Goal: Task Accomplishment & Management: Manage account settings

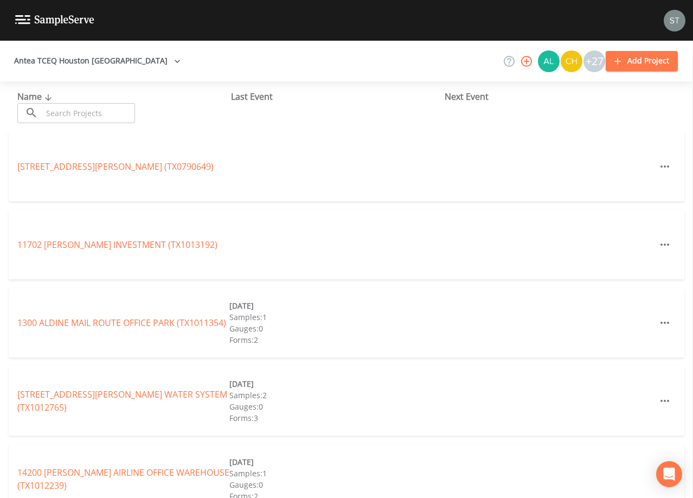
click at [116, 116] on input "text" at bounding box center [88, 113] width 93 height 20
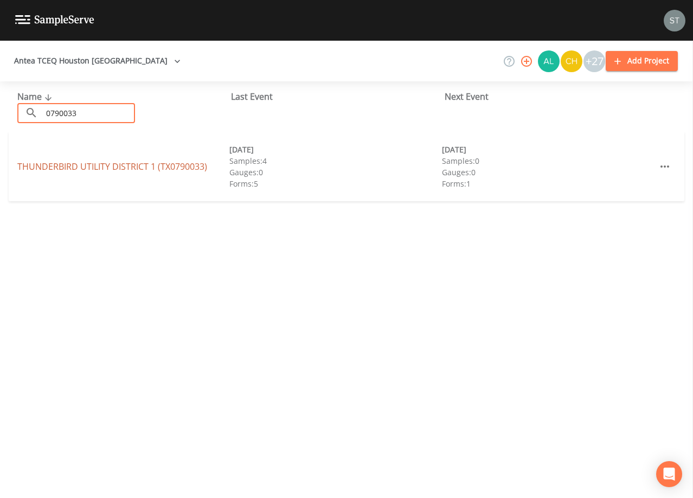
type input "0790033"
click at [154, 165] on link "THUNDERBIRD UTILITY DISTRICT 1 (TX0790033)" at bounding box center [112, 167] width 190 height 12
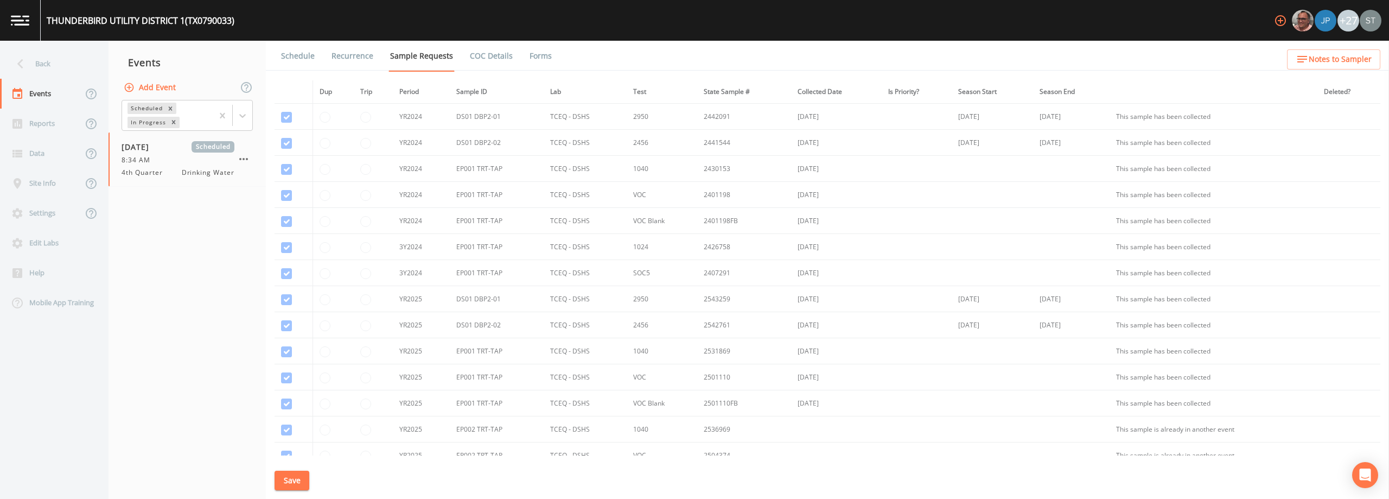
click at [291, 60] on link "Schedule" at bounding box center [297, 56] width 37 height 30
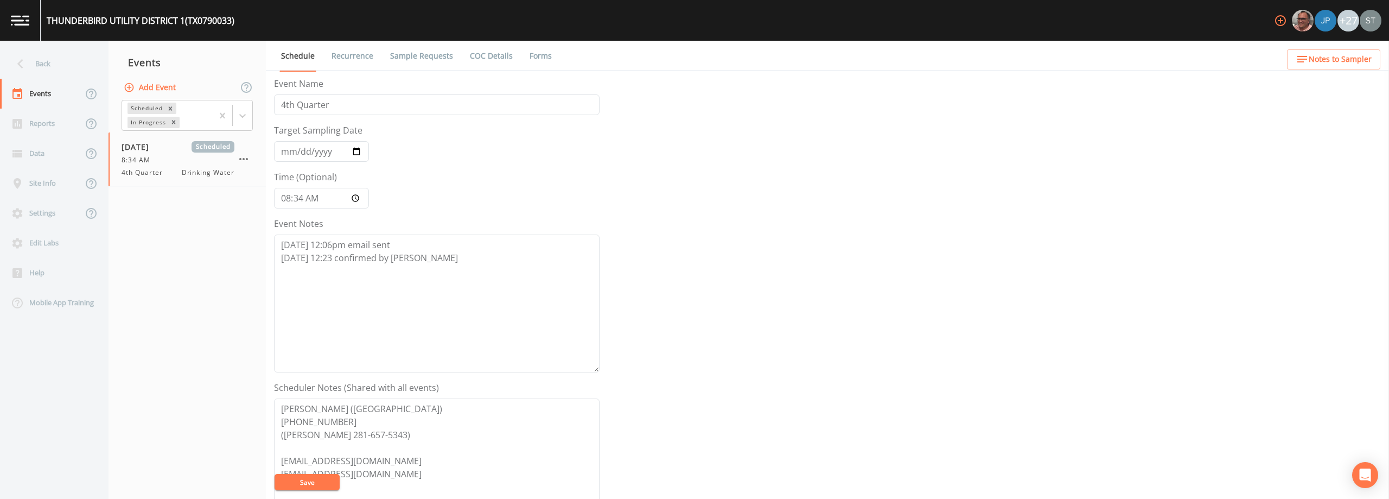
click at [430, 58] on link "Sample Requests" at bounding box center [421, 56] width 66 height 30
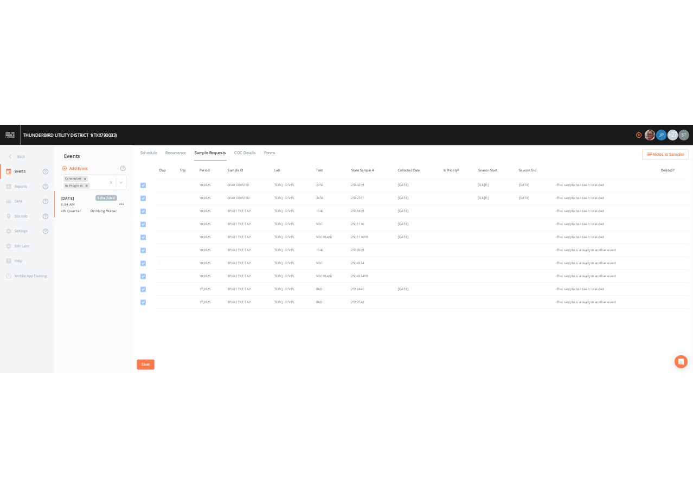
scroll to position [178, 0]
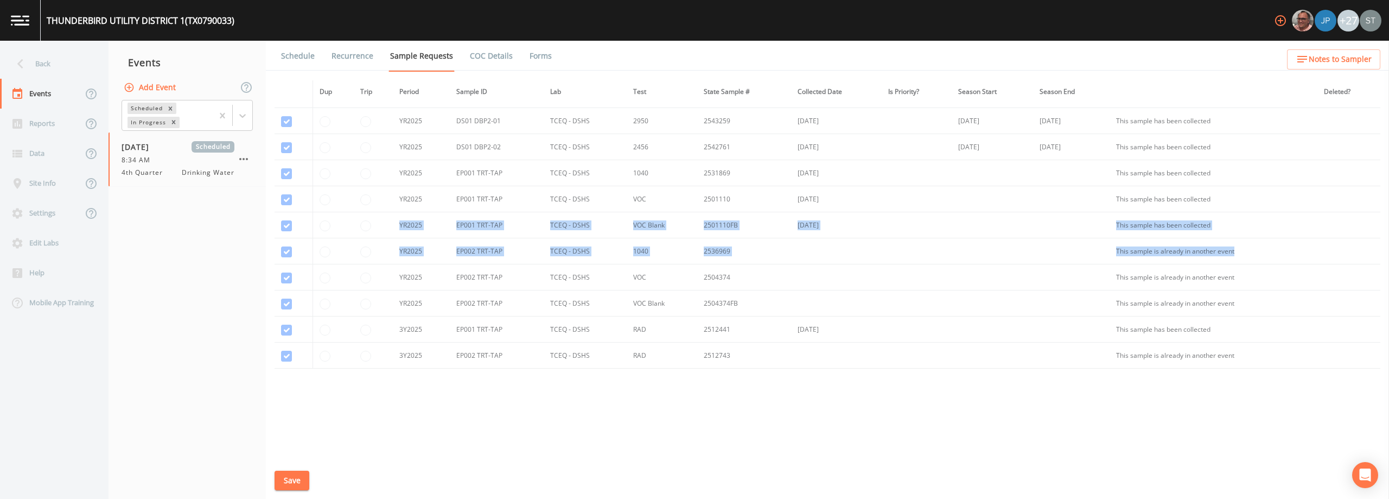
drag, startPoint x: 285, startPoint y: 229, endPoint x: 283, endPoint y: 282, distance: 53.2
click at [283, 280] on tbody "YR2024 DS01 DBP2-01 TCEQ - DSHS 2950 2442091 [DATE] [DATE] [DATE] This sample h…" at bounding box center [827, 147] width 1106 height 443
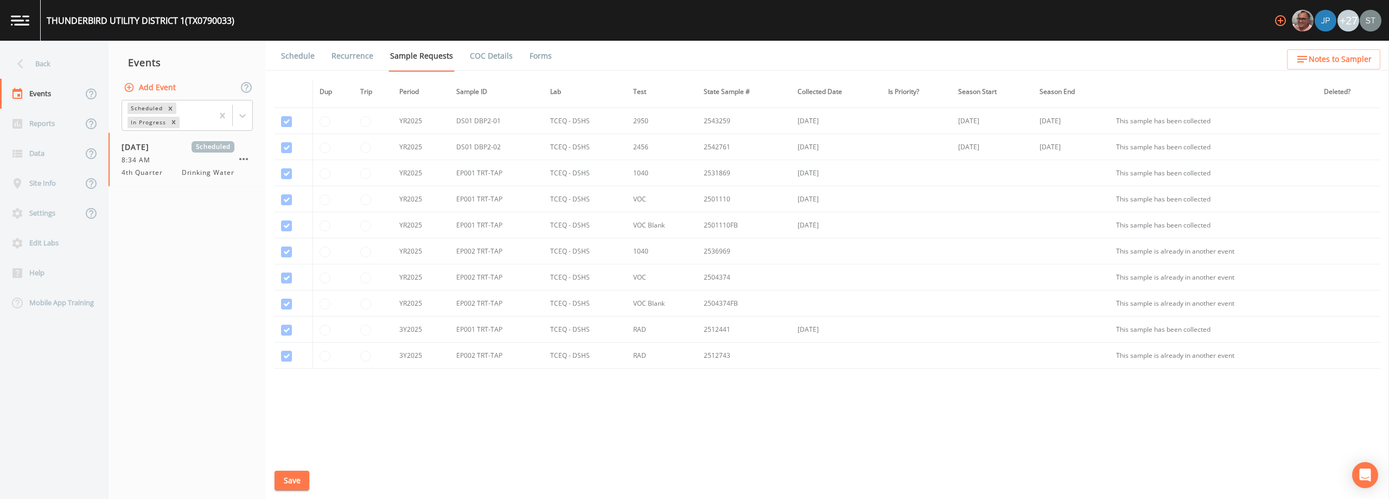
click at [288, 277] on td at bounding box center [293, 277] width 38 height 26
click at [693, 65] on span "Notes to Sampler" at bounding box center [1339, 60] width 63 height 14
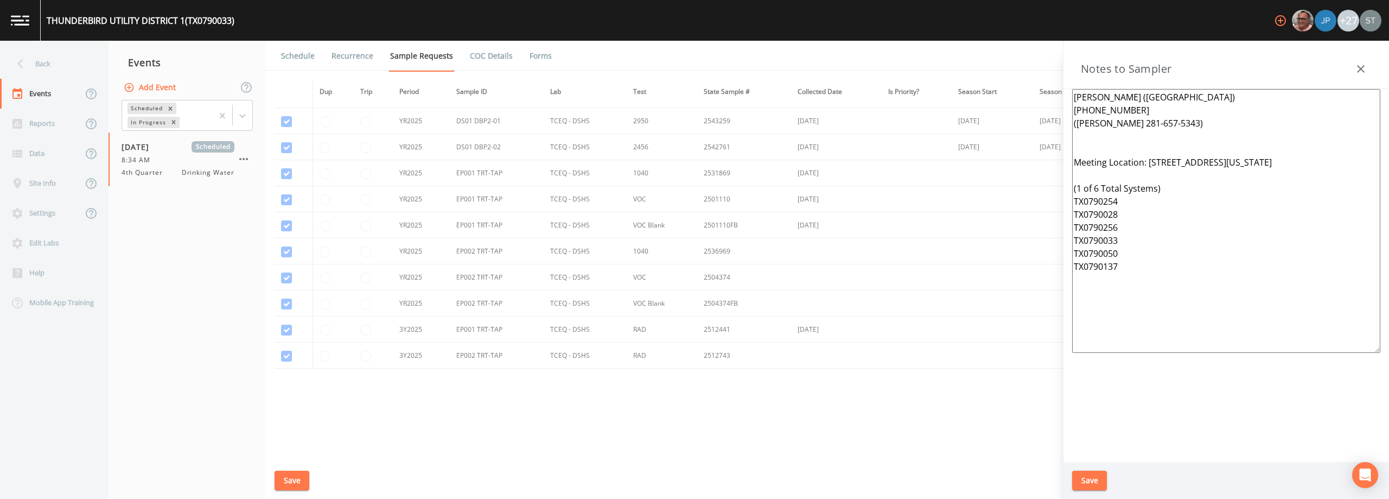
click at [693, 65] on icon "button" at bounding box center [1360, 68] width 13 height 13
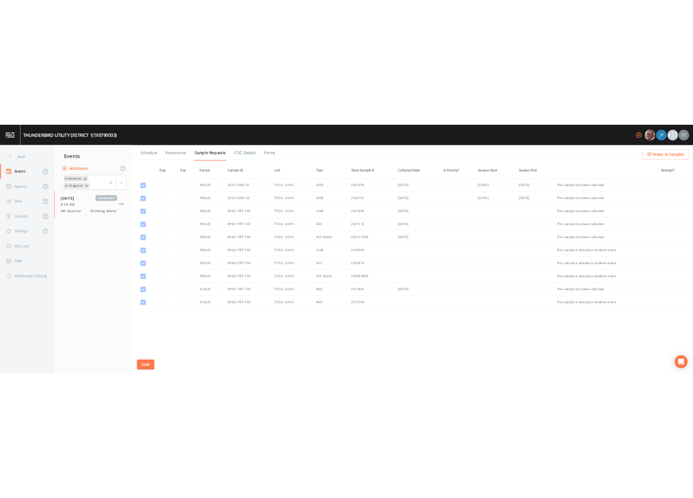
scroll to position [778, 0]
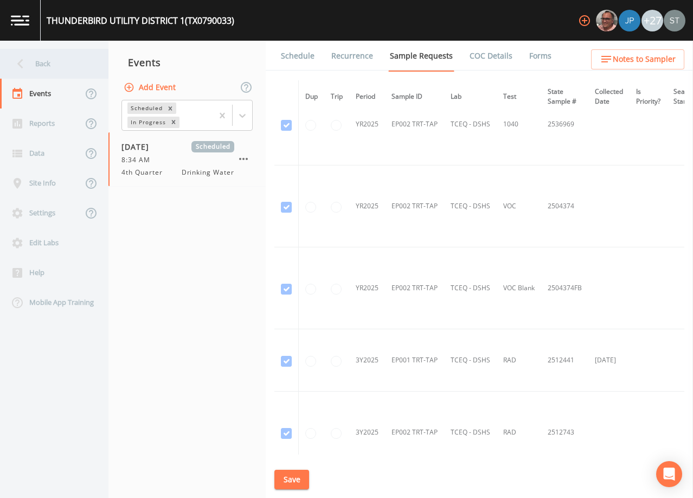
click at [31, 63] on div "Back" at bounding box center [49, 64] width 98 height 30
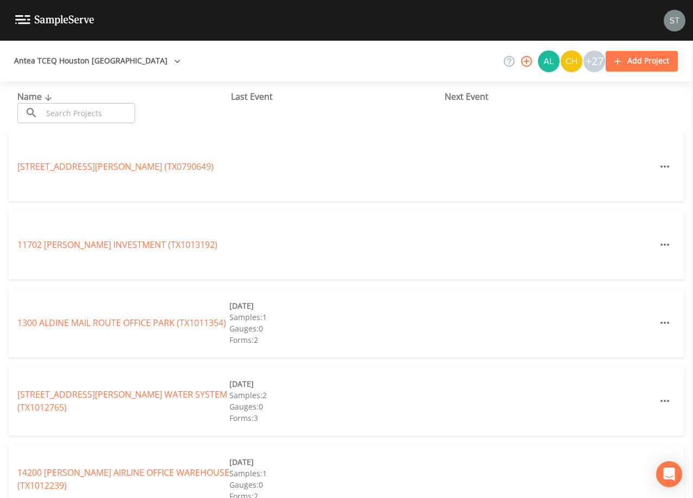
click at [101, 110] on input "text" at bounding box center [88, 113] width 93 height 20
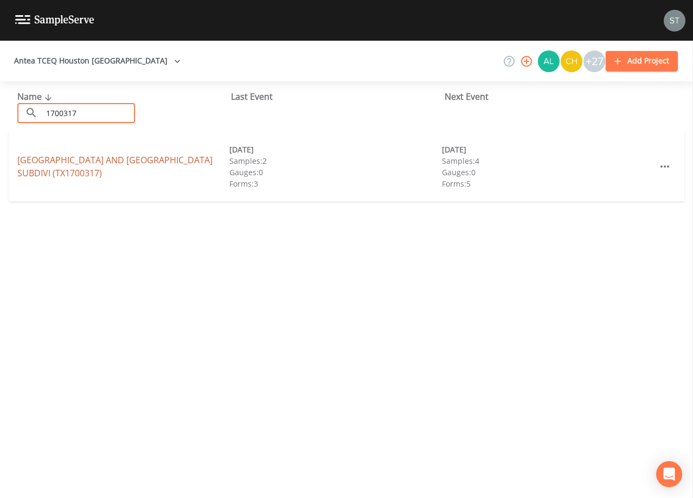
type input "1700317"
click at [107, 159] on link "[GEOGRAPHIC_DATA] AND [GEOGRAPHIC_DATA] (TX1700317)" at bounding box center [114, 166] width 195 height 25
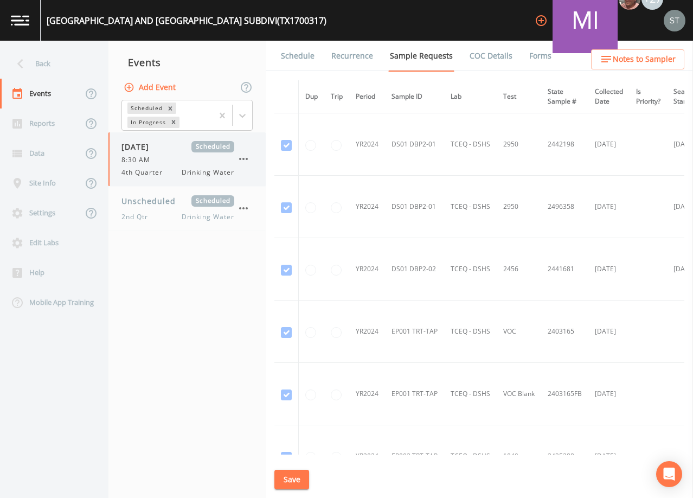
click at [168, 158] on div "8:30 AM" at bounding box center [178, 160] width 113 height 10
click at [298, 58] on link "Schedule" at bounding box center [297, 56] width 37 height 30
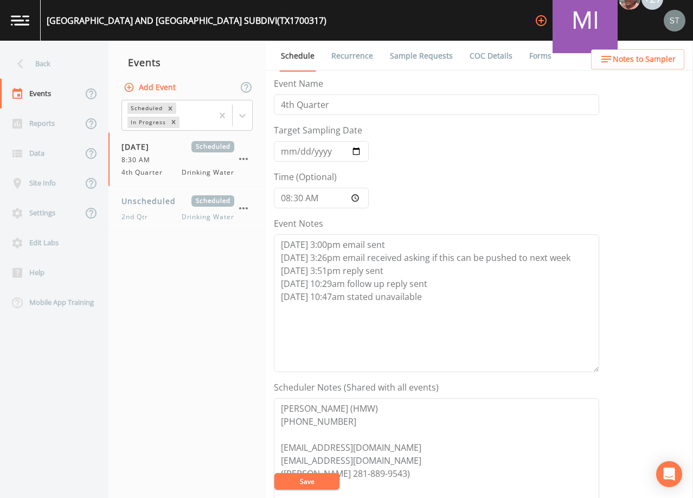
click at [424, 55] on link "Sample Requests" at bounding box center [421, 56] width 66 height 30
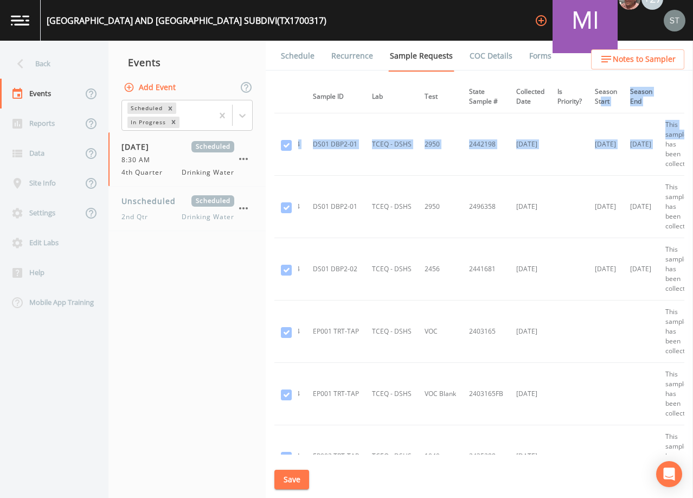
scroll to position [0, 151]
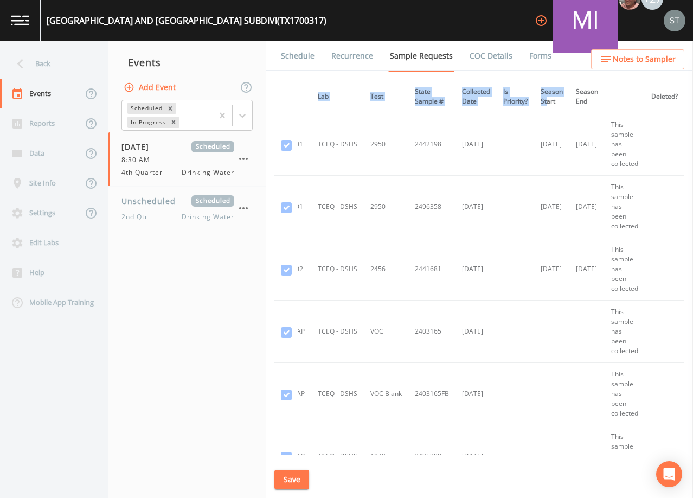
drag, startPoint x: 680, startPoint y: 103, endPoint x: 686, endPoint y: 159, distance: 57.3
click at [686, 159] on div "Schedule Recurrence Sample Requests COC Details Forms Dup Trip Period Sample ID…" at bounding box center [479, 269] width 427 height 457
click at [555, 412] on td at bounding box center [551, 394] width 35 height 62
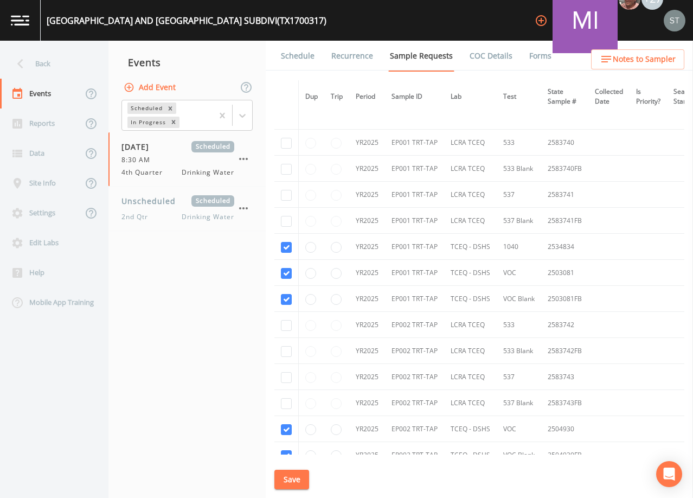
scroll to position [1985, 0]
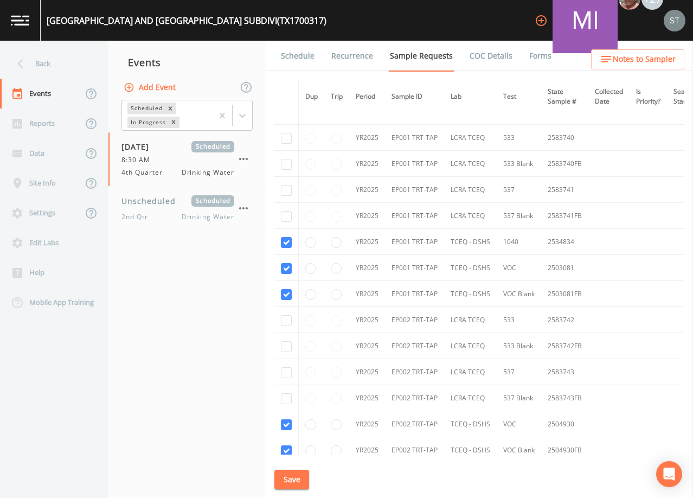
click at [34, 62] on div "Back" at bounding box center [49, 64] width 98 height 30
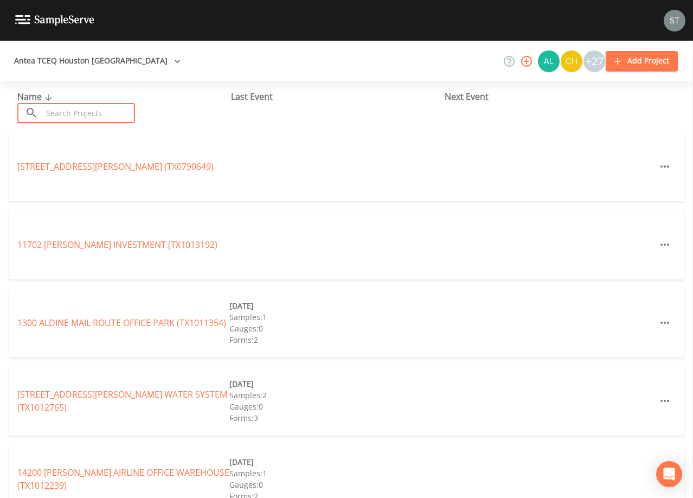
click at [68, 112] on input "text" at bounding box center [88, 113] width 93 height 20
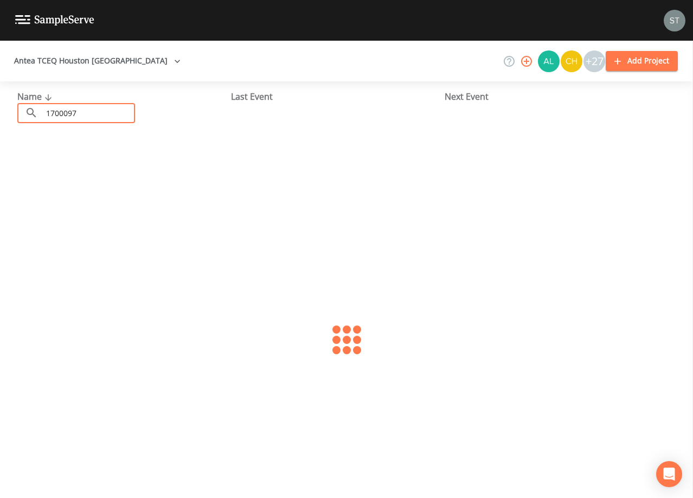
type input "1700097"
click at [103, 169] on link "[PERSON_NAME][GEOGRAPHIC_DATA] (TX1700097)" at bounding box center [88, 167] width 142 height 12
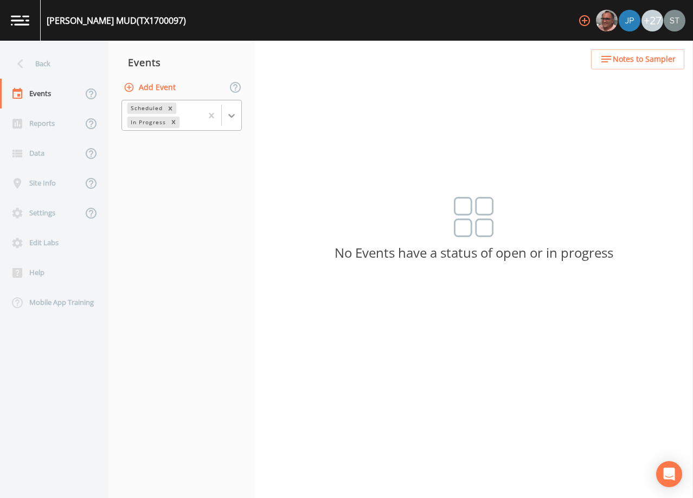
drag, startPoint x: 233, startPoint y: 120, endPoint x: 207, endPoint y: 132, distance: 28.9
click at [232, 120] on icon at bounding box center [231, 115] width 11 height 11
click at [188, 137] on div "Completed" at bounding box center [182, 132] width 120 height 10
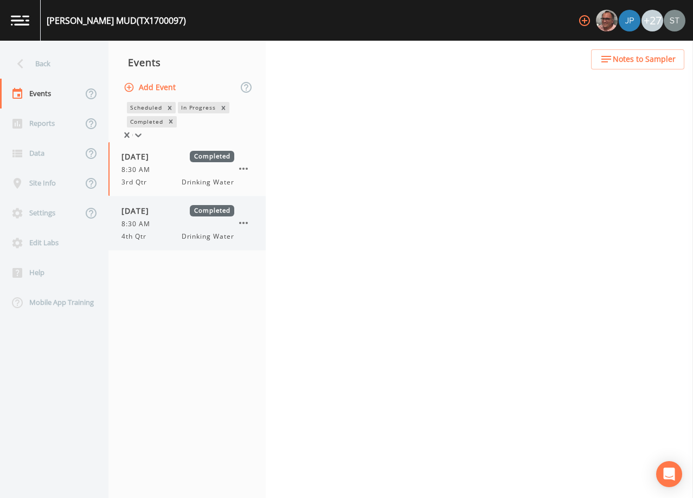
click at [195, 216] on span "Completed" at bounding box center [212, 210] width 44 height 11
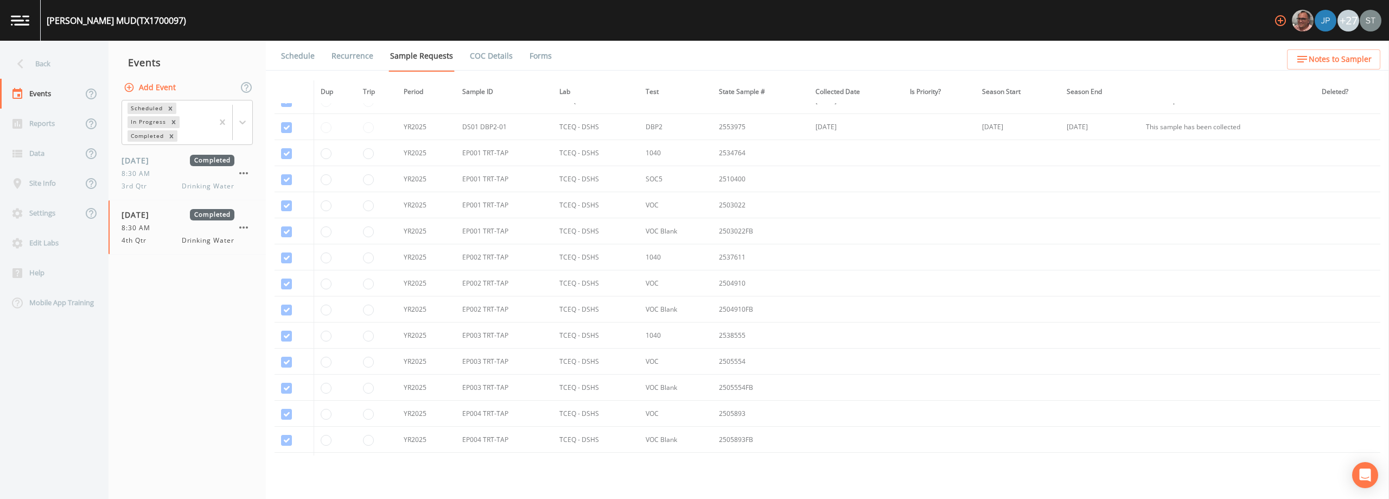
scroll to position [534, 0]
click at [297, 56] on link "Schedule" at bounding box center [297, 56] width 37 height 30
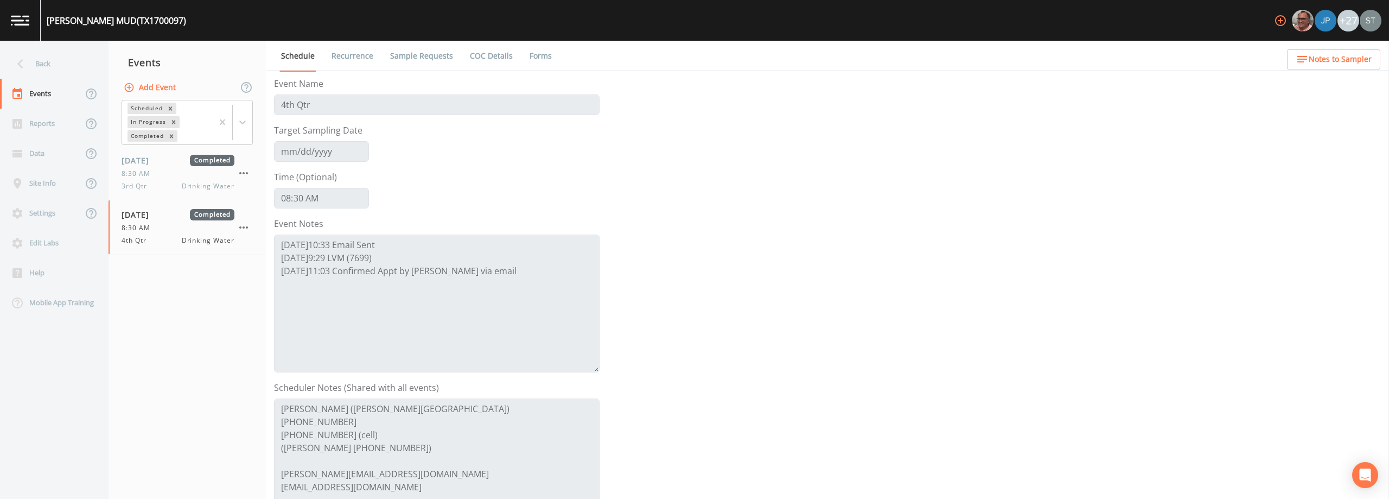
click at [534, 56] on link "Forms" at bounding box center [540, 56] width 25 height 30
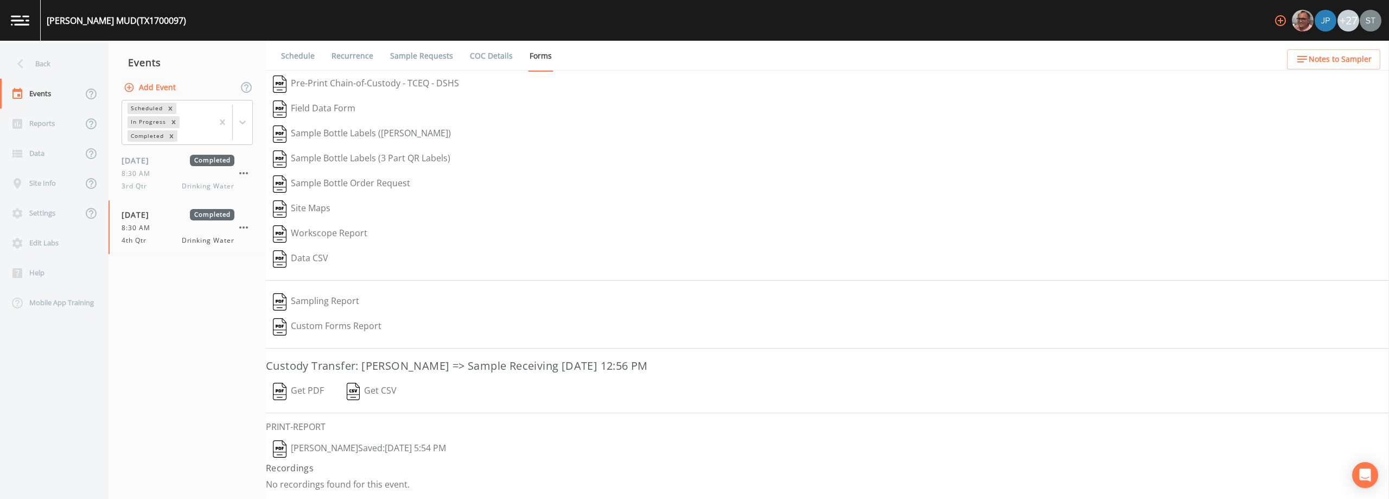
click at [380, 448] on button "[PERSON_NAME]  Saved: [DATE] 5:54 PM" at bounding box center [359, 448] width 187 height 25
click at [56, 66] on div "Back" at bounding box center [49, 64] width 98 height 30
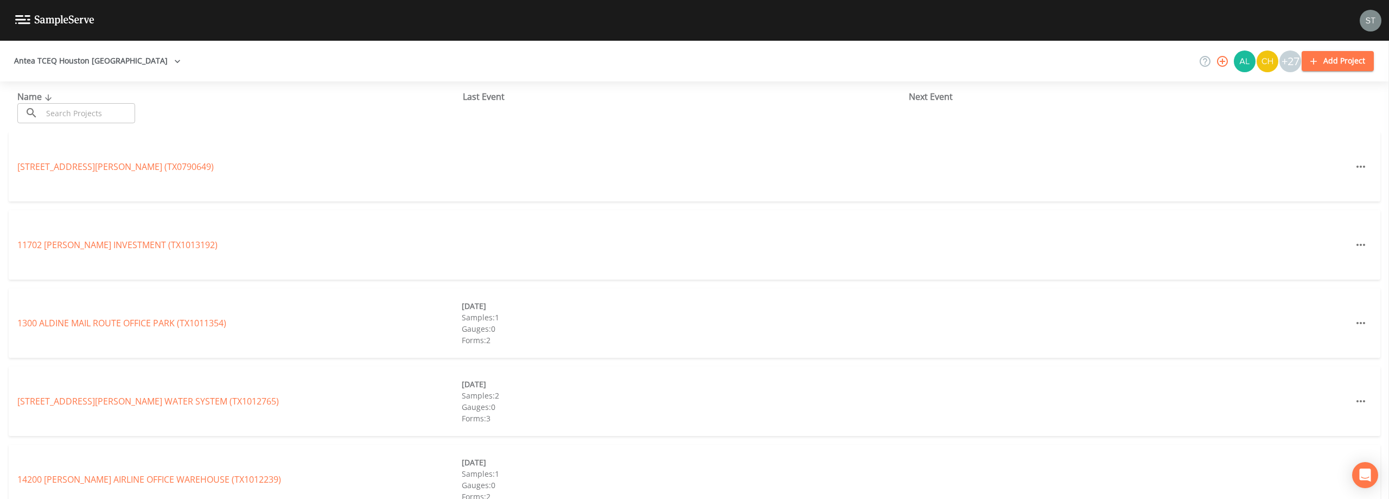
click at [86, 112] on input "text" at bounding box center [88, 113] width 93 height 20
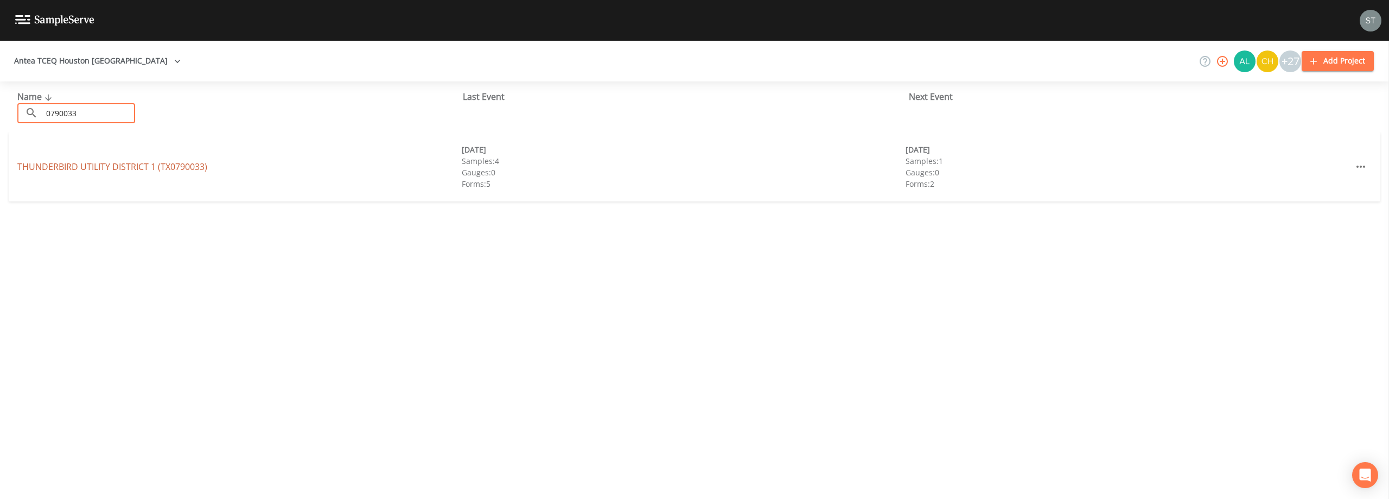
type input "0790033"
click at [152, 164] on link "THUNDERBIRD UTILITY DISTRICT 1 (TX0790033)" at bounding box center [112, 167] width 190 height 12
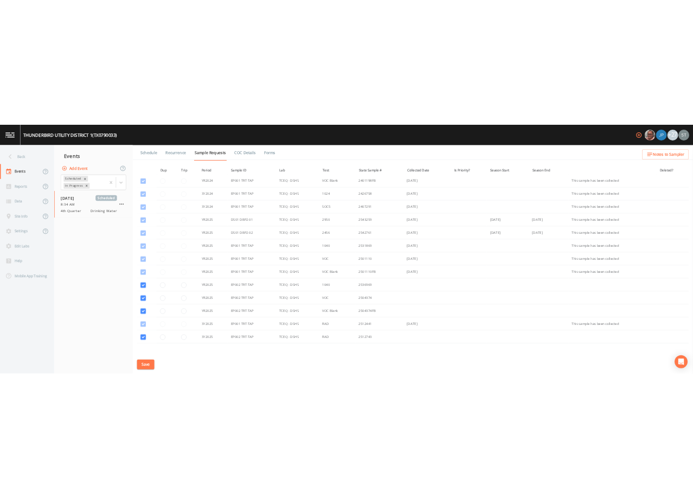
scroll to position [163, 0]
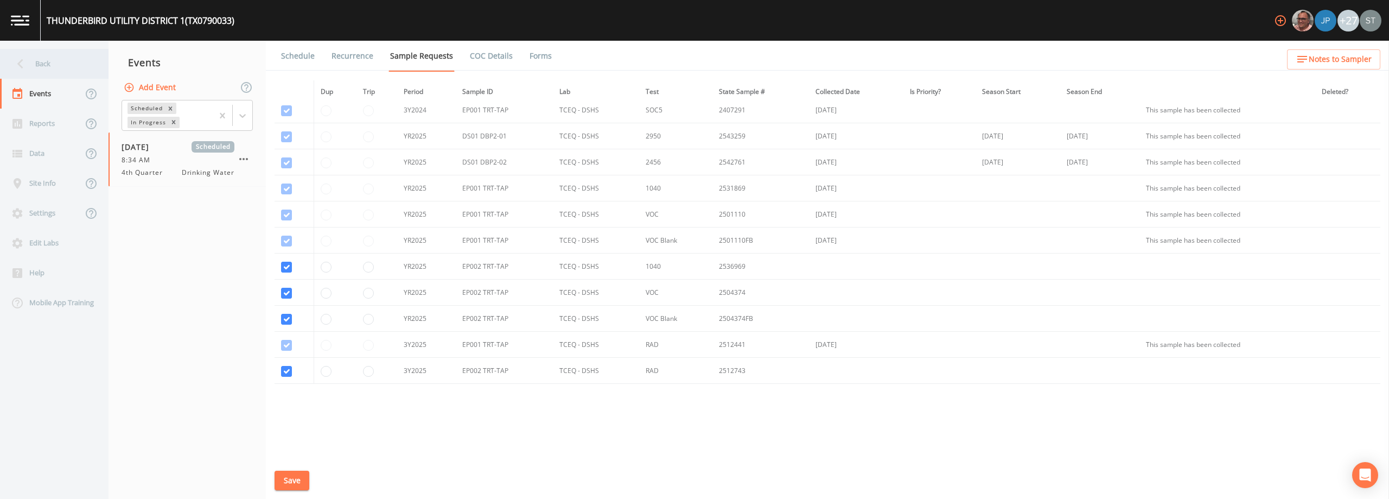
click at [49, 65] on div "Back" at bounding box center [49, 64] width 98 height 30
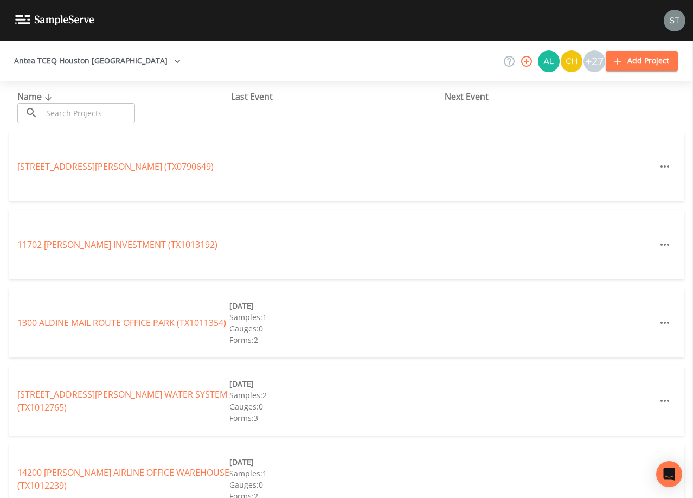
click at [117, 111] on input "text" at bounding box center [88, 113] width 93 height 20
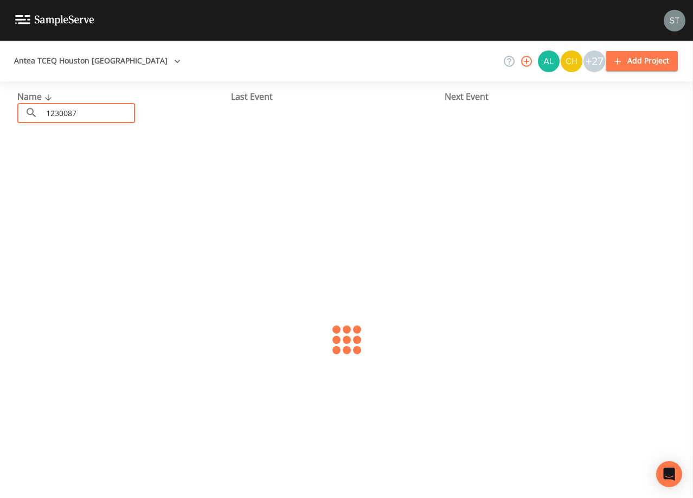
type input "1230087"
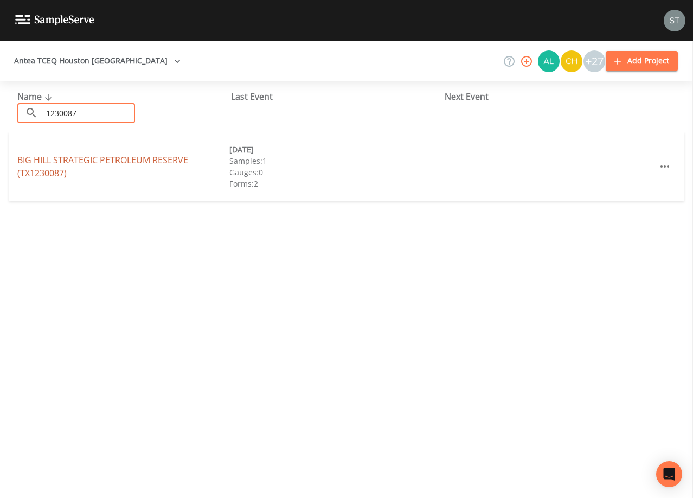
click at [54, 164] on link "BIG HILL STRATEGIC PETROLEUM RESERVE (TX1230087)" at bounding box center [102, 166] width 171 height 25
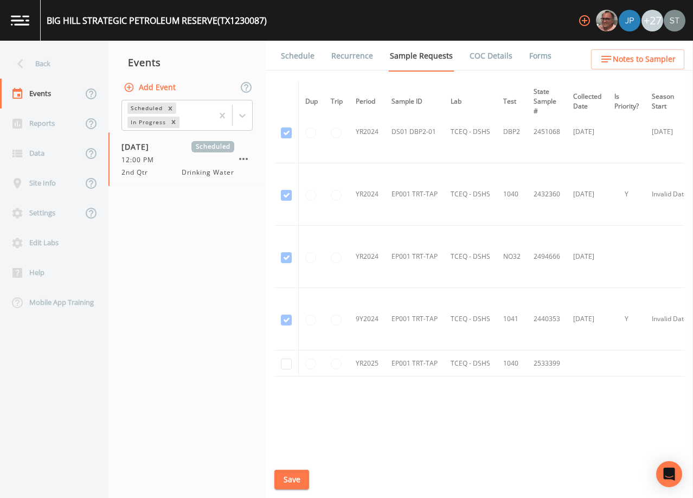
scroll to position [34, 0]
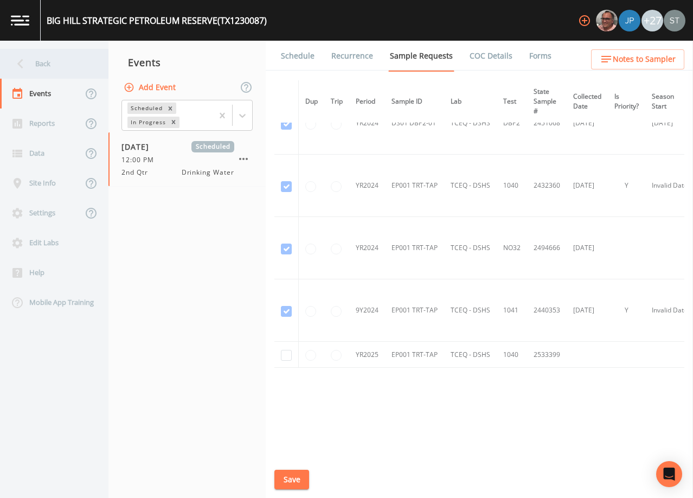
click at [28, 65] on icon at bounding box center [20, 63] width 19 height 19
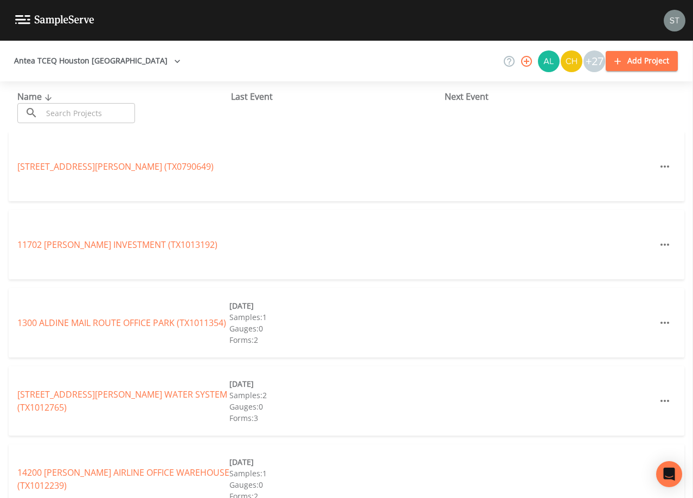
click at [126, 110] on input "text" at bounding box center [88, 113] width 93 height 20
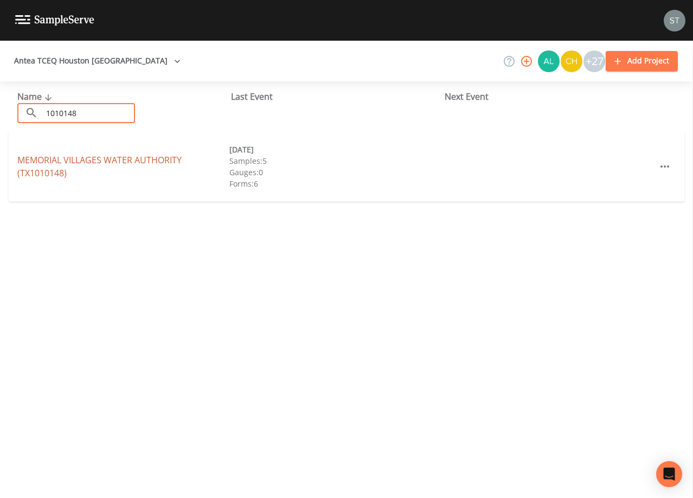
type input "1010148"
click at [118, 158] on link "MEMORIAL VILLAGES WATER AUTHORITY (TX1010148)" at bounding box center [99, 166] width 164 height 25
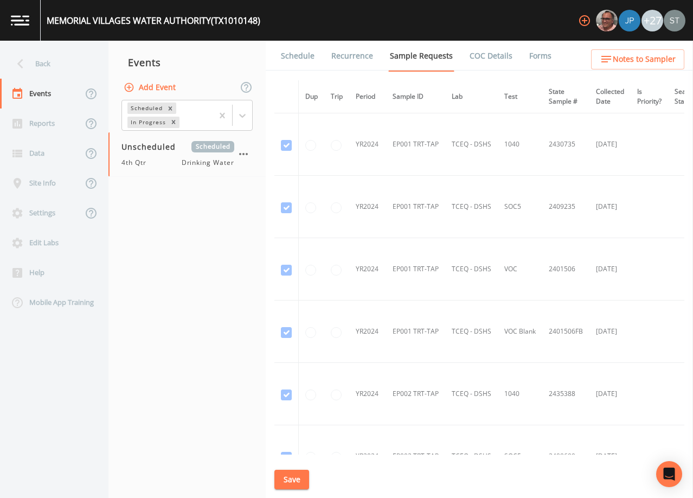
click at [295, 58] on link "Schedule" at bounding box center [297, 56] width 37 height 30
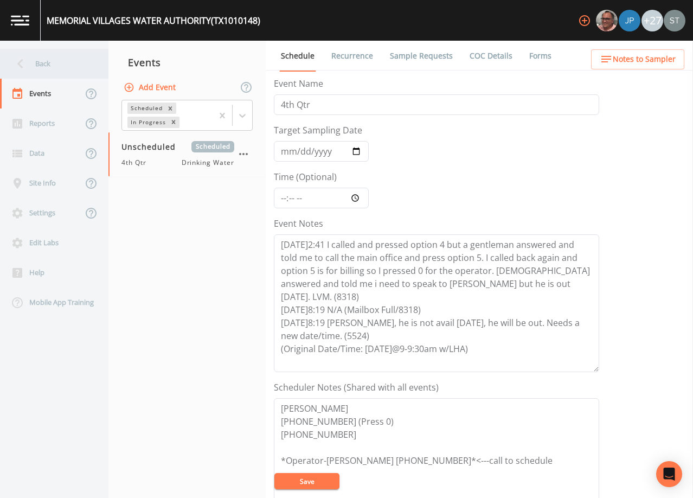
click at [42, 66] on div "Back" at bounding box center [49, 64] width 98 height 30
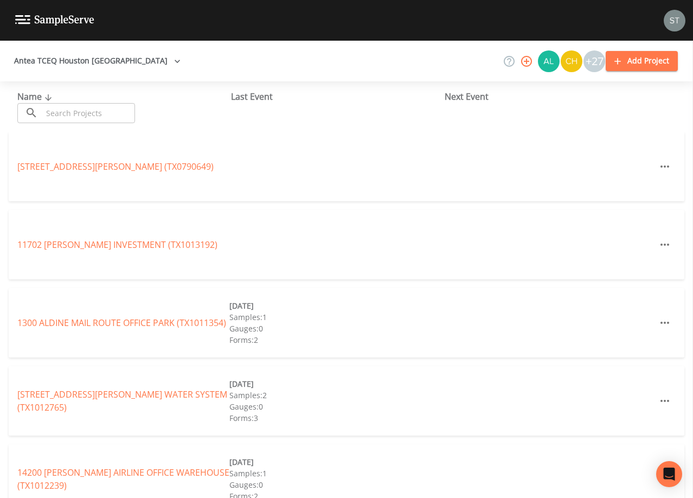
click at [62, 113] on input "text" at bounding box center [88, 113] width 93 height 20
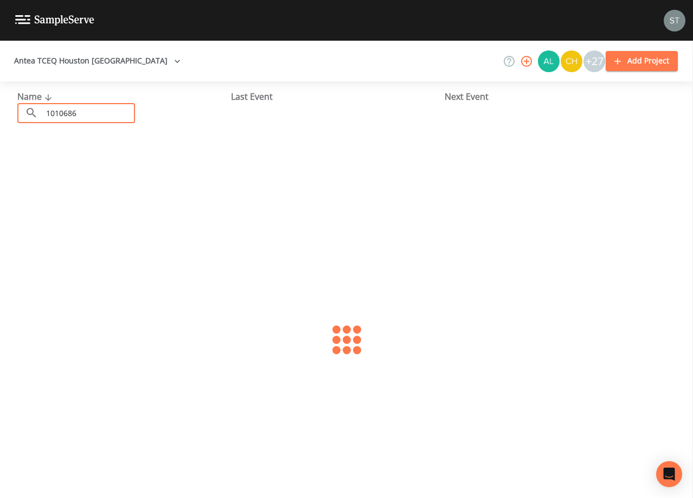
type input "1010686"
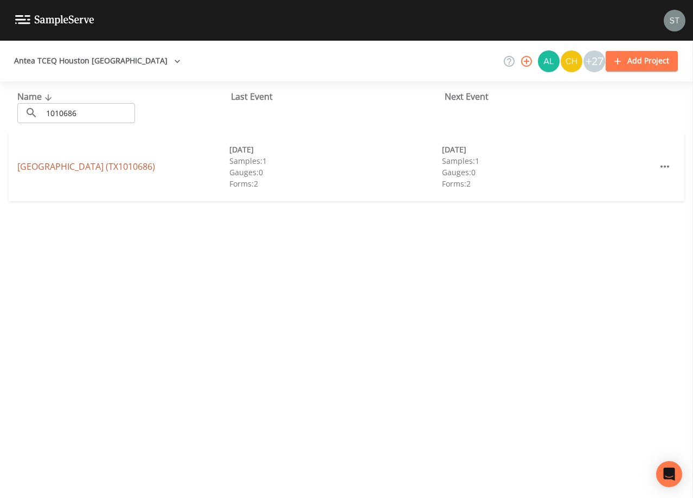
click at [103, 167] on link "[GEOGRAPHIC_DATA] (TX1010686)" at bounding box center [86, 167] width 138 height 12
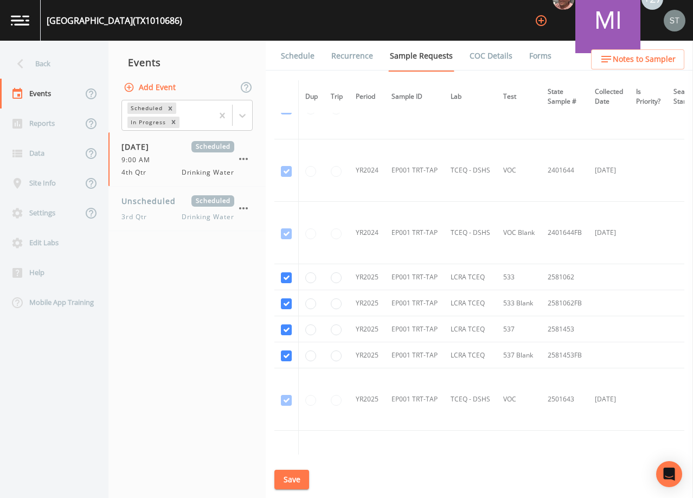
scroll to position [54, 0]
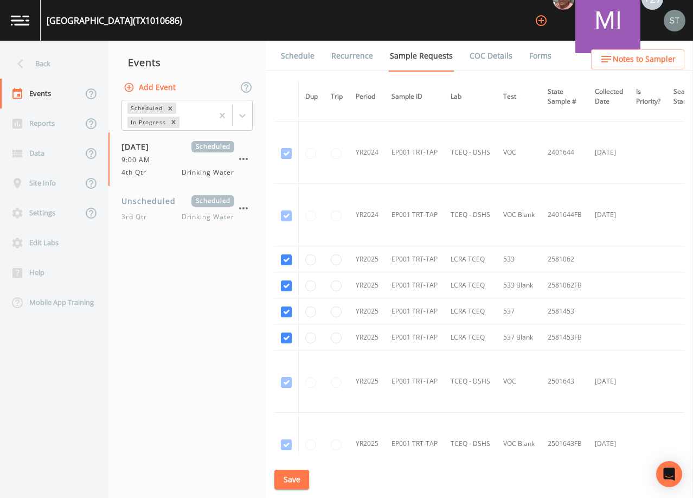
click at [295, 58] on link "Schedule" at bounding box center [297, 56] width 37 height 30
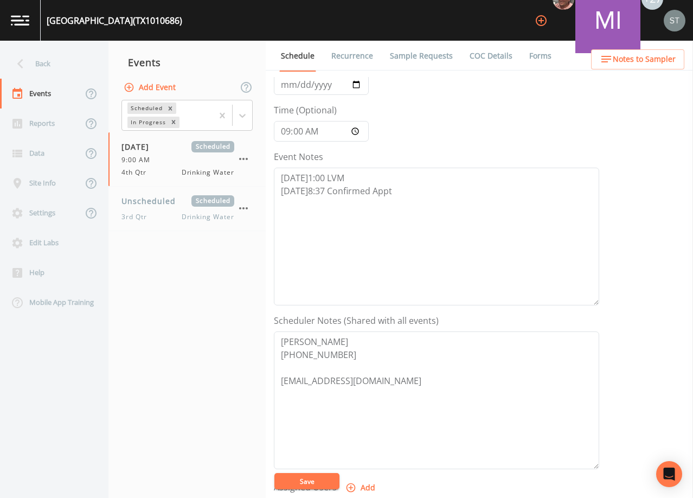
scroll to position [54, 0]
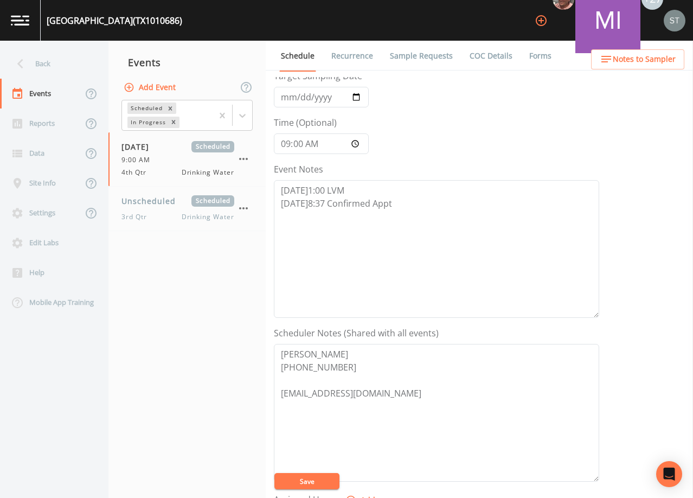
click at [425, 58] on link "Sample Requests" at bounding box center [421, 56] width 66 height 30
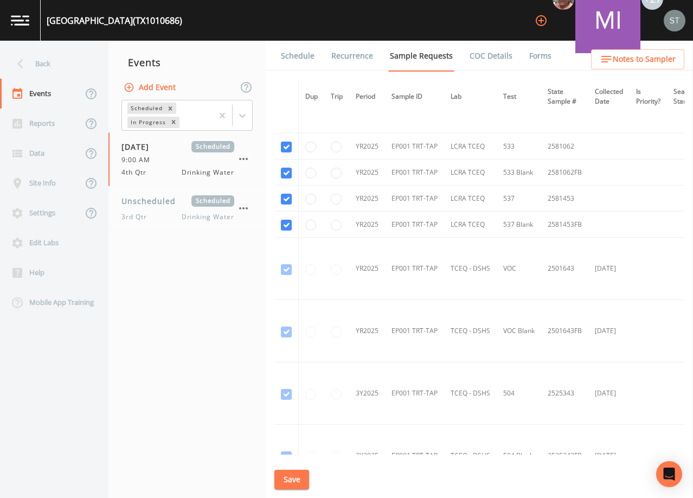
scroll to position [163, 0]
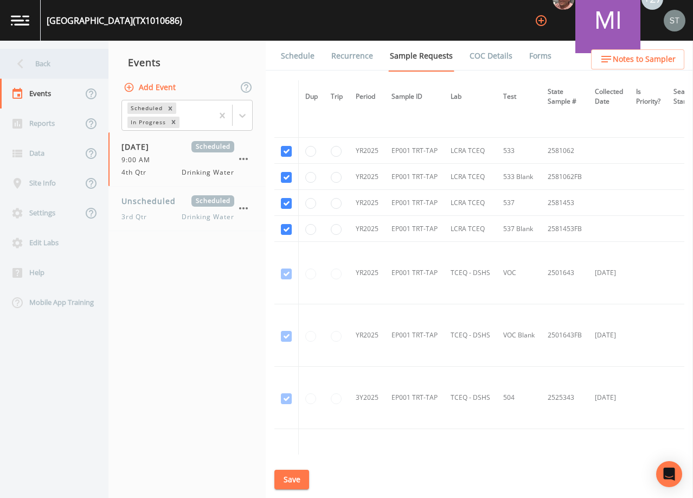
click at [43, 62] on div "Back" at bounding box center [49, 64] width 98 height 30
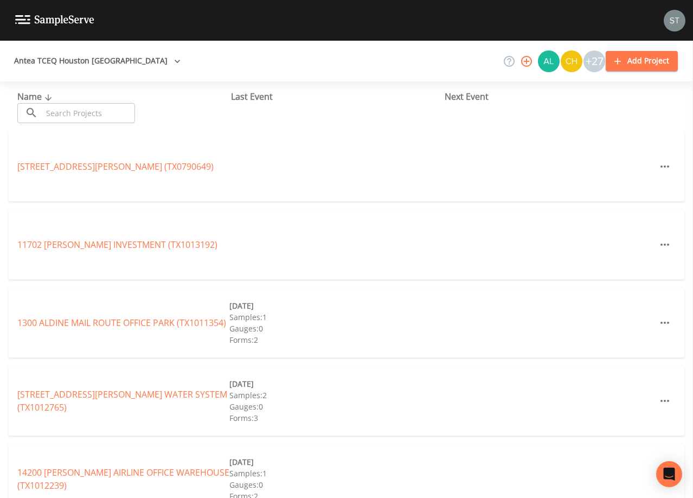
click at [62, 108] on input "text" at bounding box center [88, 113] width 93 height 20
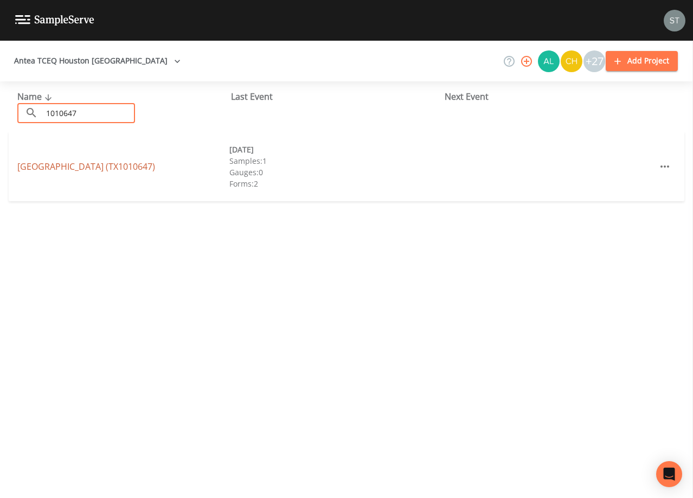
type input "1010647"
click at [143, 165] on link "[GEOGRAPHIC_DATA] (TX1010647)" at bounding box center [86, 167] width 138 height 12
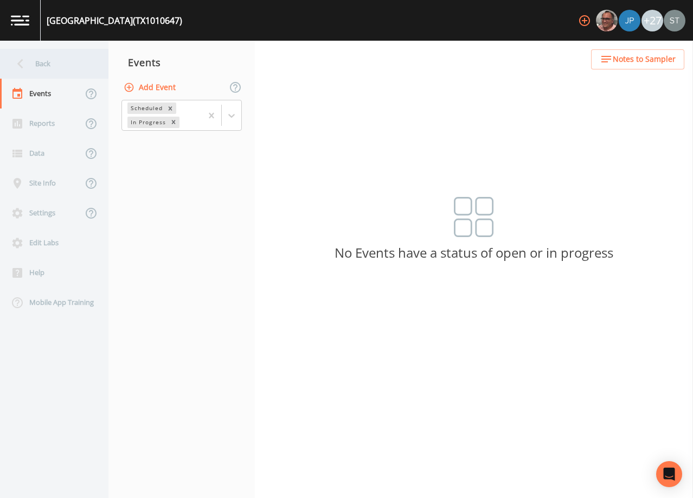
click at [45, 66] on div "Back" at bounding box center [49, 64] width 98 height 30
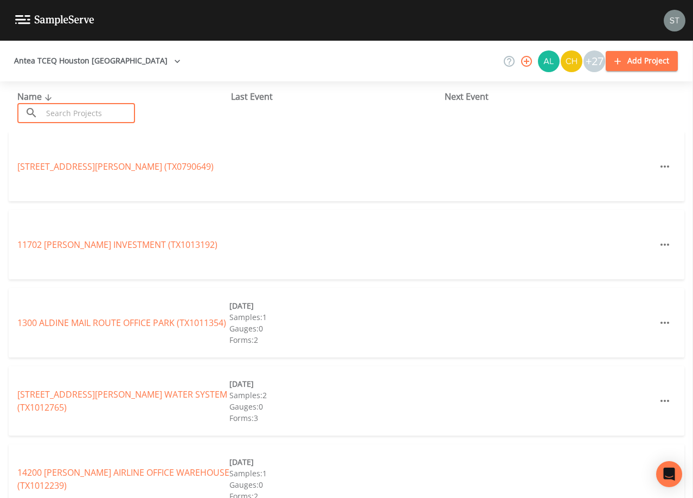
click at [75, 108] on input "text" at bounding box center [88, 113] width 93 height 20
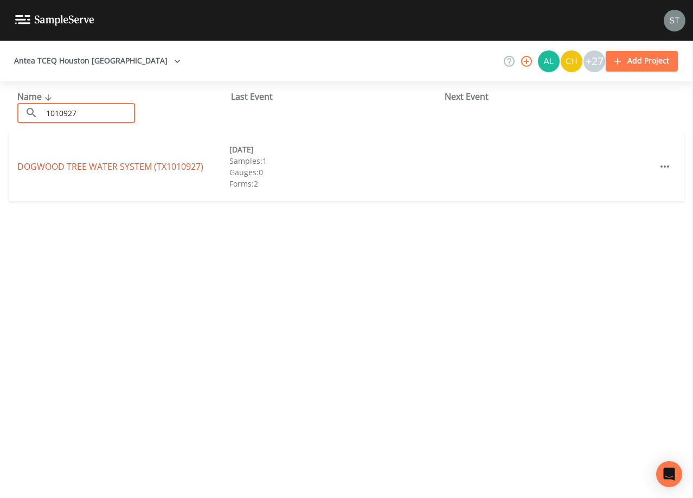
type input "1010927"
click at [135, 167] on link "DOGWOOD TREE WATER SYSTEM (TX1010927)" at bounding box center [110, 167] width 186 height 12
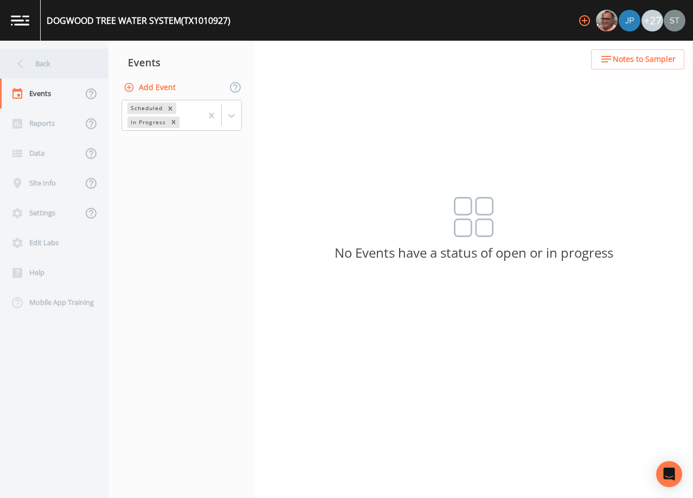
click at [40, 66] on div "Back" at bounding box center [49, 64] width 98 height 30
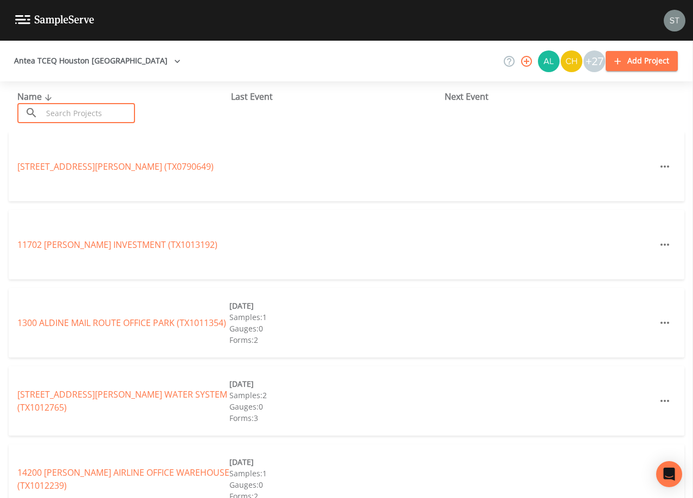
click at [84, 115] on input "text" at bounding box center [88, 113] width 93 height 20
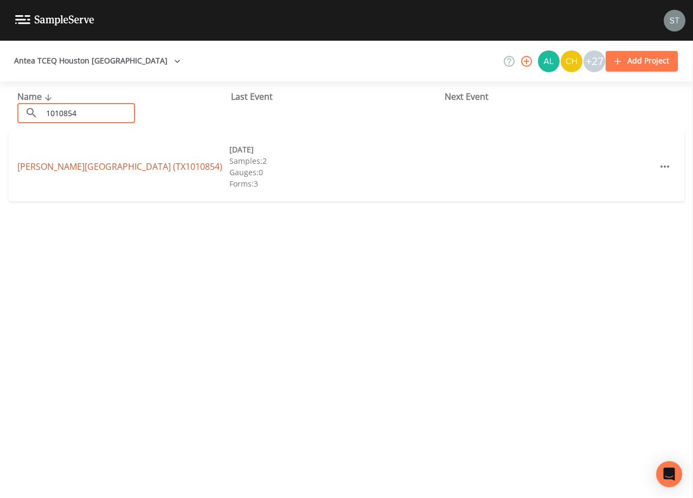
type input "1010854"
click at [53, 161] on link "[PERSON_NAME][GEOGRAPHIC_DATA] (TX1010854)" at bounding box center [119, 167] width 205 height 12
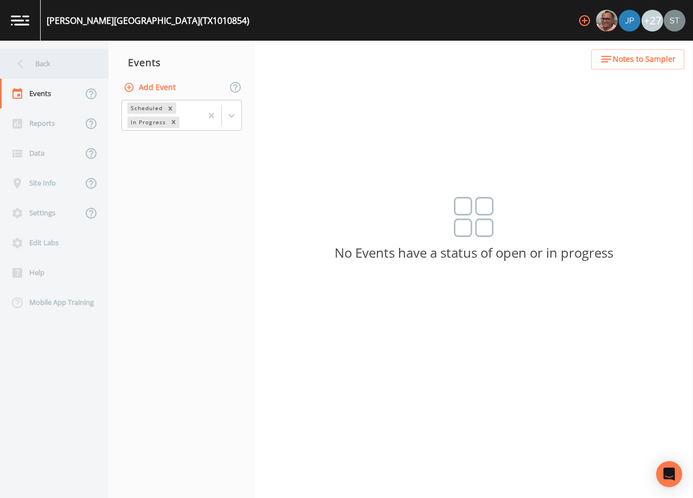
click at [41, 68] on div "Back" at bounding box center [49, 64] width 98 height 30
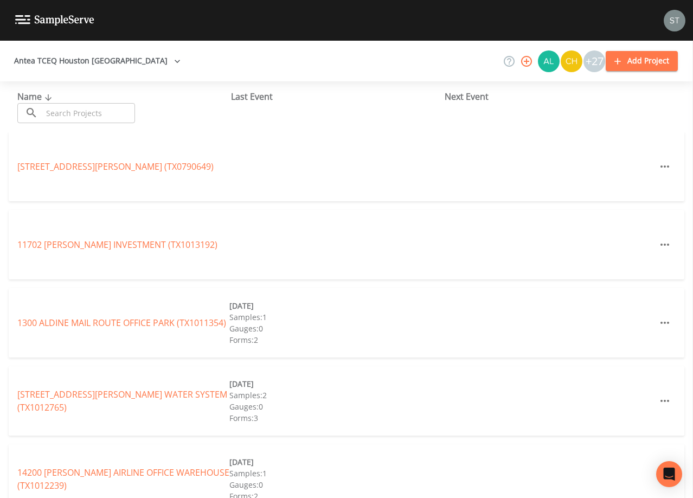
click at [72, 105] on input "text" at bounding box center [88, 113] width 93 height 20
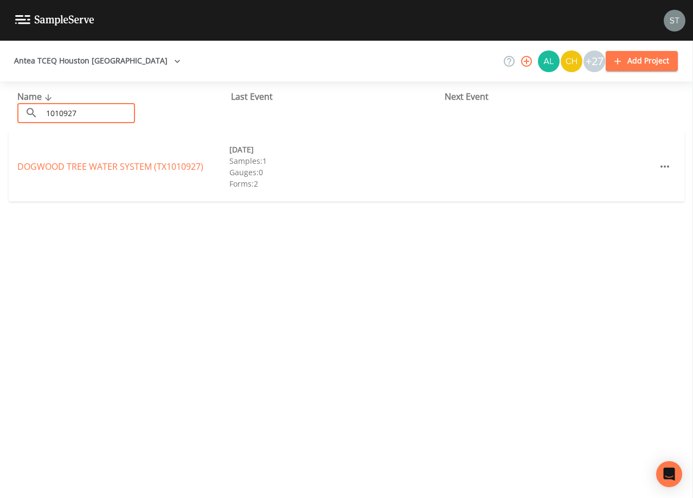
type input "1010927"
click at [161, 162] on link "DOGWOOD TREE WATER SYSTEM (TX1010927)" at bounding box center [110, 167] width 186 height 12
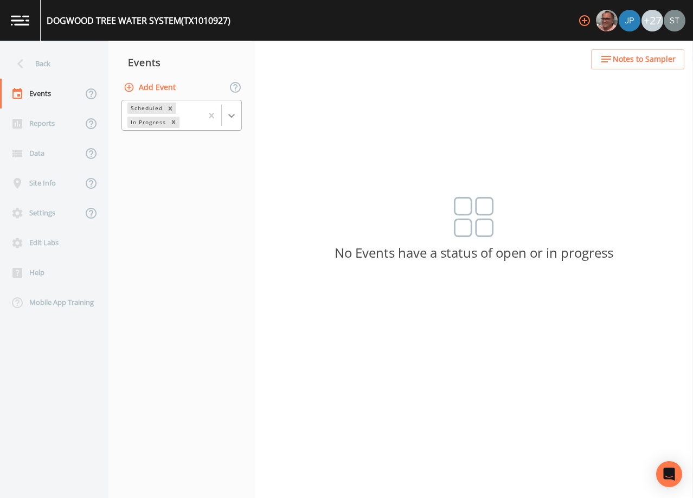
click at [236, 117] on icon at bounding box center [231, 115] width 11 height 11
click at [203, 137] on div "Completed" at bounding box center [182, 132] width 120 height 10
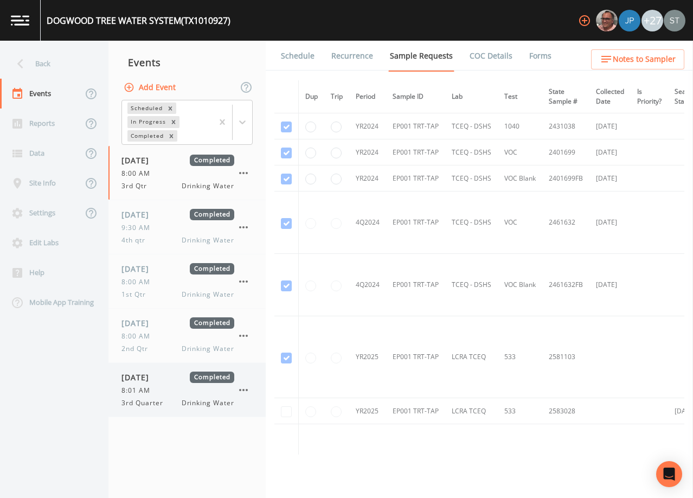
drag, startPoint x: 174, startPoint y: 391, endPoint x: 179, endPoint y: 385, distance: 7.3
click at [175, 391] on div "8:01 AM" at bounding box center [178, 391] width 113 height 10
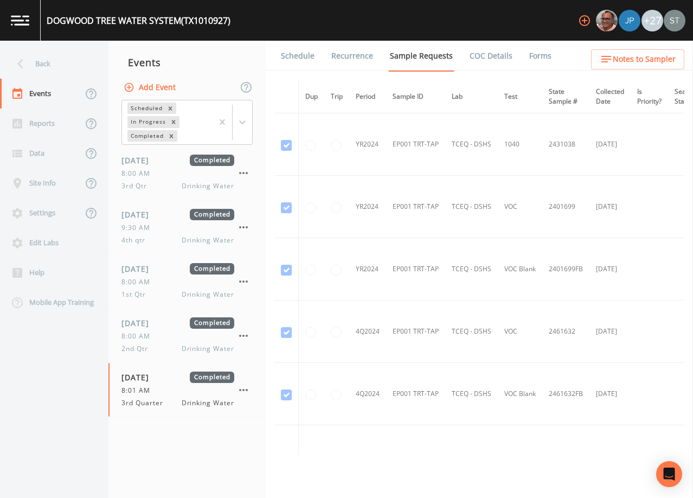
click at [298, 56] on link "Schedule" at bounding box center [297, 56] width 37 height 30
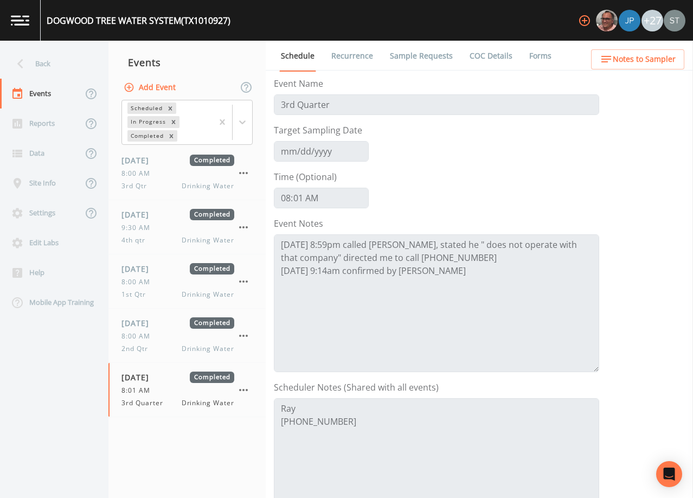
click at [673, 53] on button "Notes to Sampler" at bounding box center [637, 59] width 93 height 20
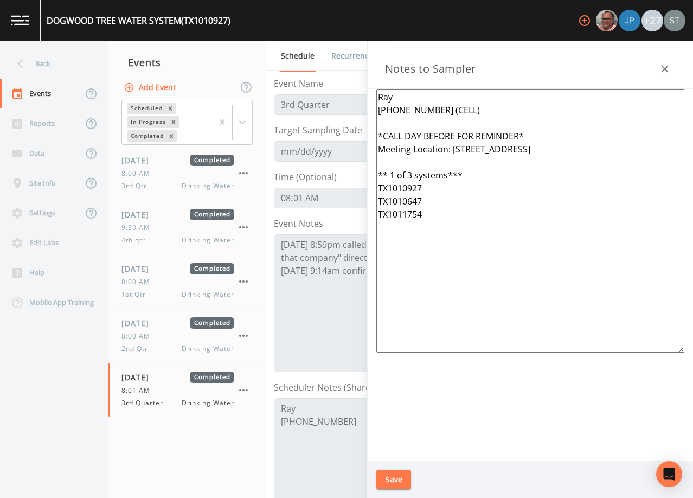
click at [413, 96] on textarea "Ray [PHONE_NUMBER] (CELL) *CALL DAY BEFORE FOR REMINDER* Meeting Location: [STR…" at bounding box center [530, 221] width 308 height 264
type textarea "[PERSON_NAME] [PHONE_NUMBER] (CELL) *CALL DAY BEFORE FOR REMINDER* Meeting Loca…"
click at [400, 471] on button "Save" at bounding box center [393, 480] width 35 height 20
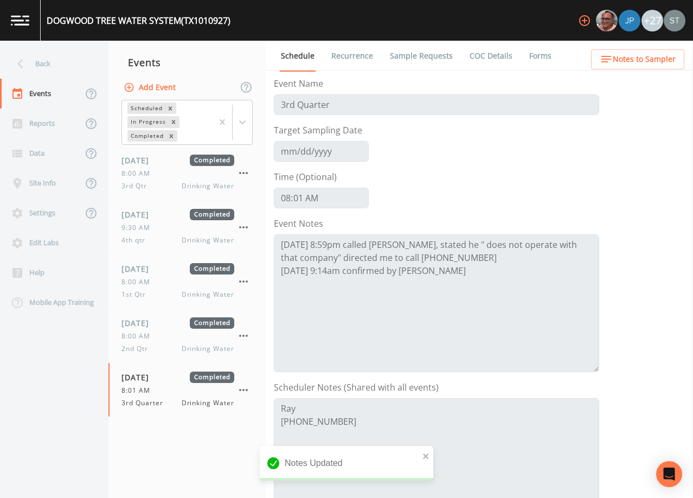
click at [150, 82] on button "Add Event" at bounding box center [151, 88] width 59 height 20
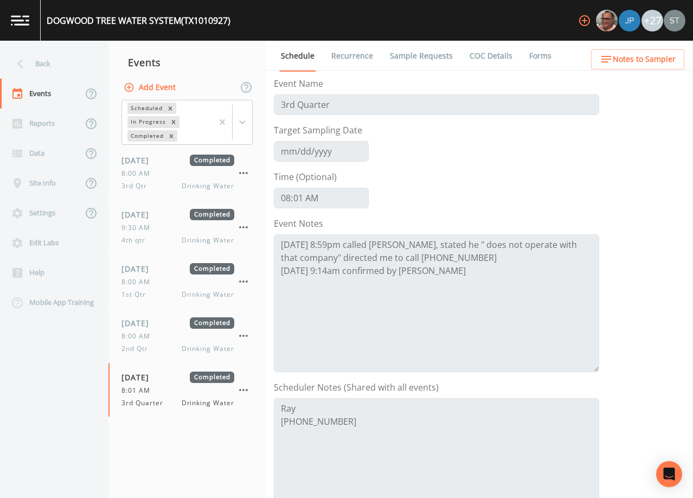
type input "4th Qtr"
click at [425, 51] on link "Sample Requests" at bounding box center [421, 56] width 66 height 30
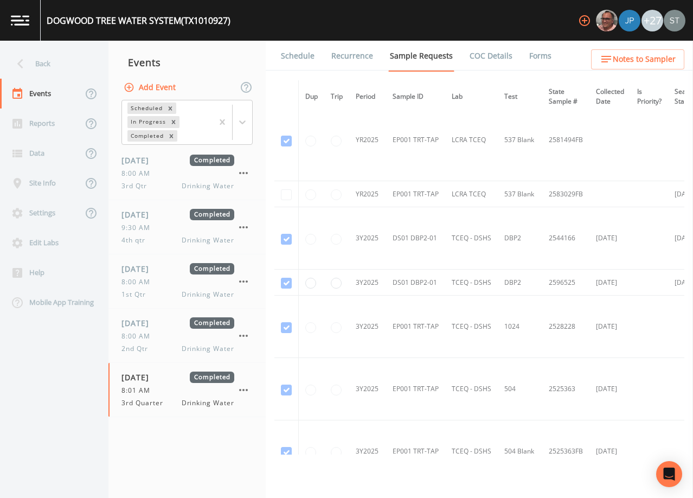
scroll to position [705, 0]
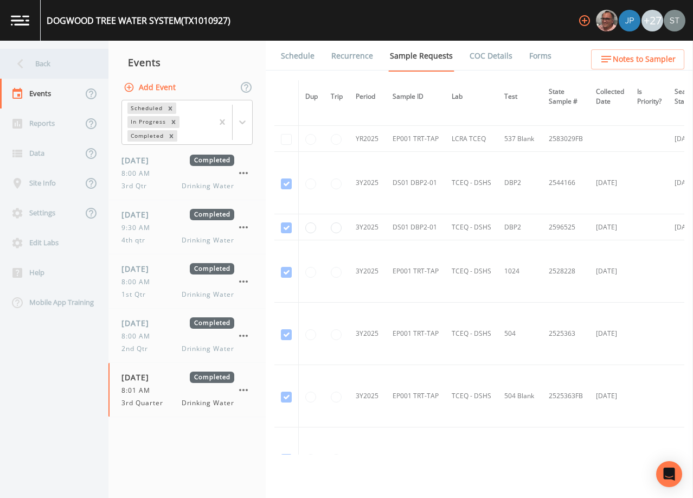
click at [49, 67] on div "Back" at bounding box center [49, 64] width 98 height 30
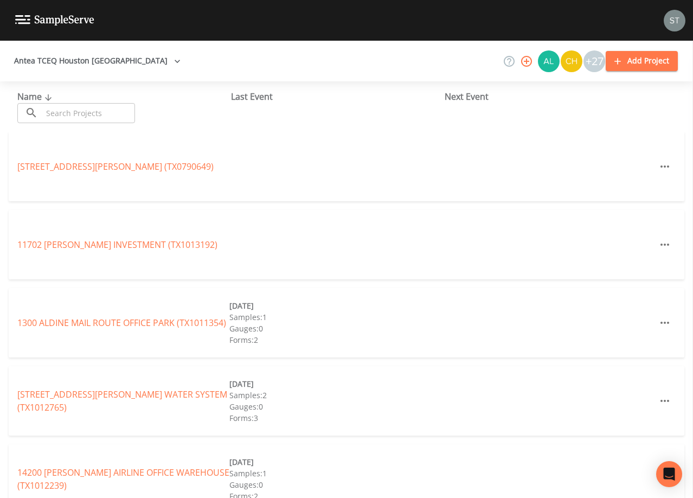
click at [81, 110] on input "text" at bounding box center [88, 113] width 93 height 20
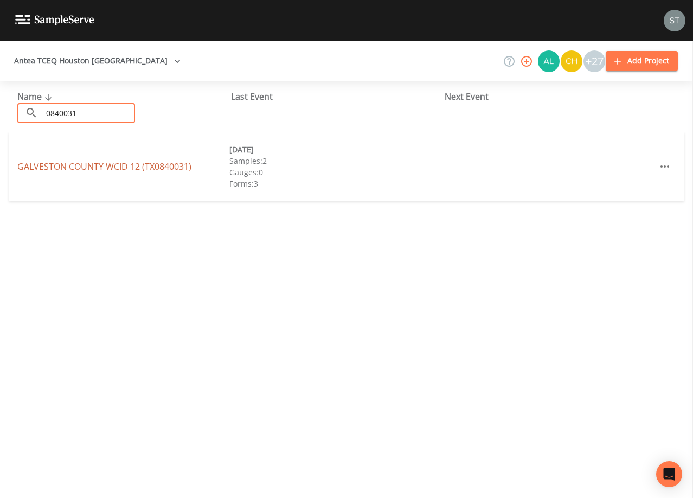
type input "0840031"
click at [114, 162] on link "[GEOGRAPHIC_DATA] 12 (TX0840031)" at bounding box center [104, 167] width 174 height 12
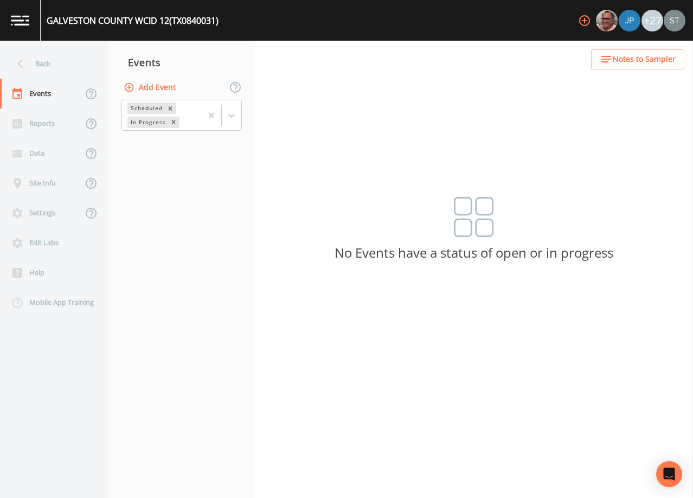
click at [665, 61] on span "Notes to Sampler" at bounding box center [644, 60] width 63 height 14
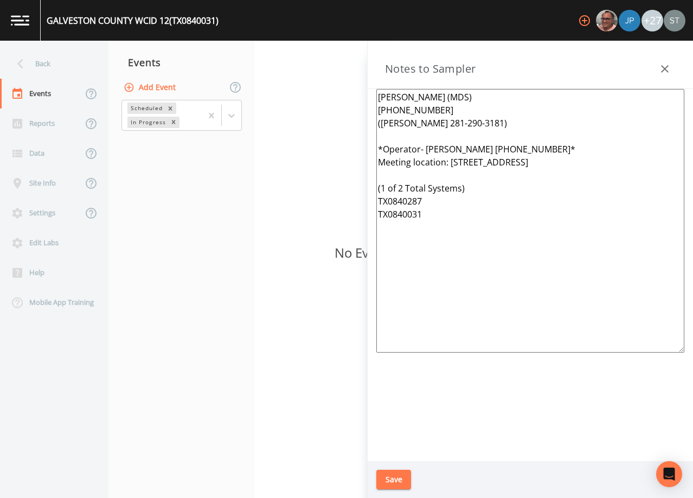
click at [665, 61] on button "button" at bounding box center [665, 69] width 22 height 22
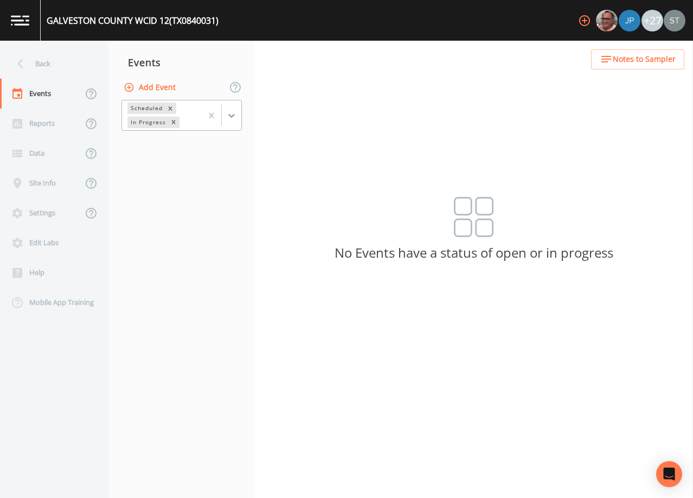
click at [228, 116] on icon at bounding box center [231, 115] width 11 height 11
click at [207, 137] on div "Completed" at bounding box center [182, 132] width 120 height 10
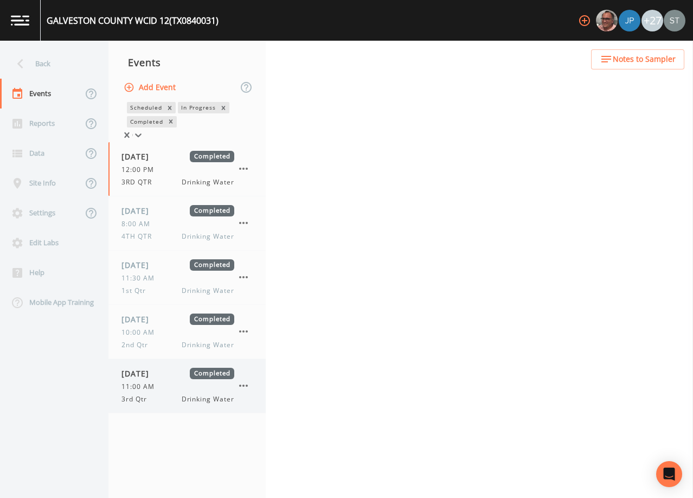
click at [188, 389] on div "11:00 AM" at bounding box center [178, 387] width 113 height 10
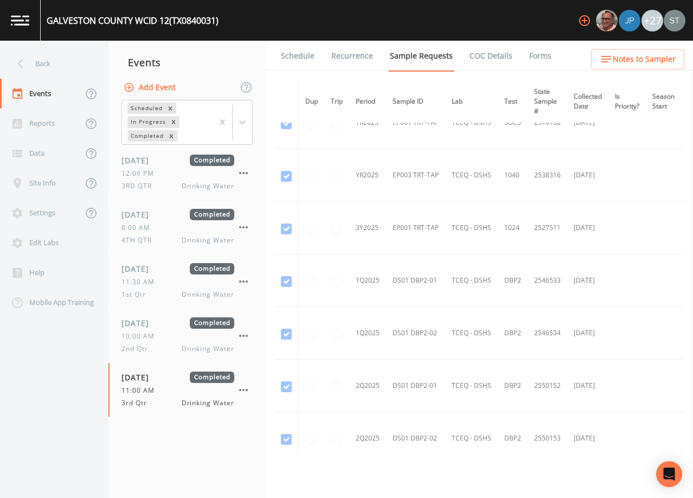
scroll to position [974, 0]
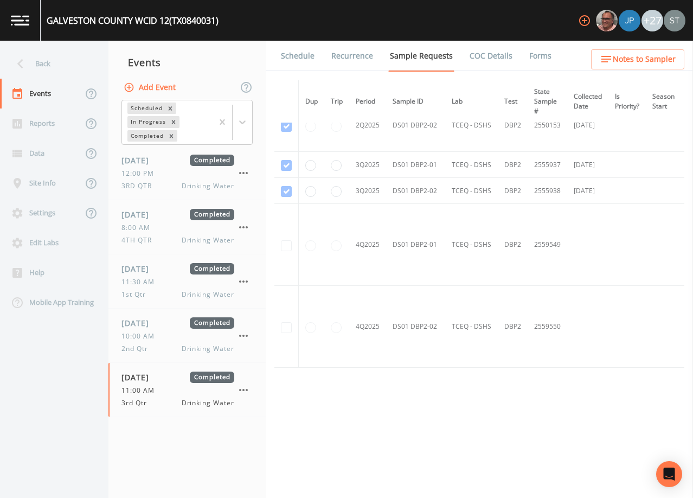
click at [154, 85] on button "Add Event" at bounding box center [151, 88] width 59 height 20
drag, startPoint x: 342, startPoint y: 223, endPoint x: 346, endPoint y: 228, distance: 6.5
type input "4th Qtr"
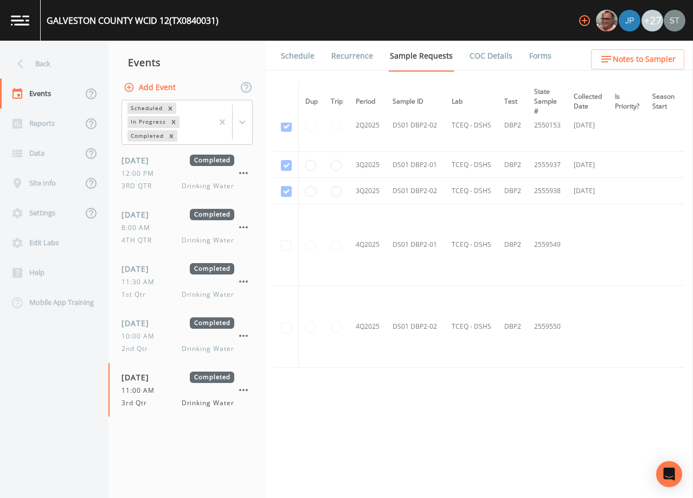
type input "[DATE]"
type input "12:00"
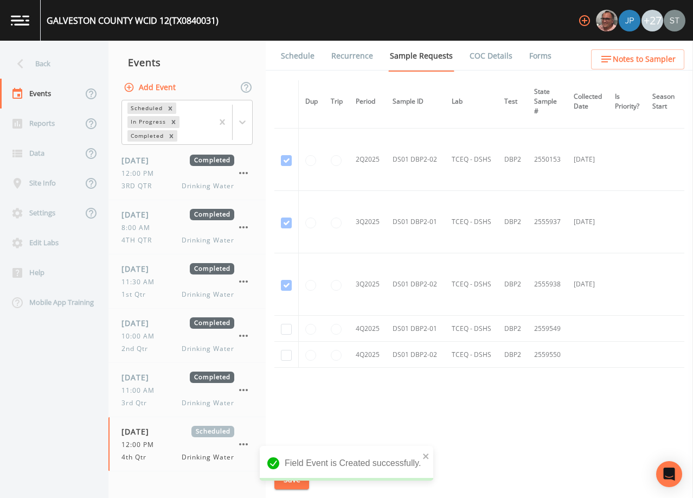
scroll to position [1120, 0]
click at [288, 324] on input "checkbox" at bounding box center [286, 329] width 11 height 11
checkbox input "true"
click at [283, 352] on input "checkbox" at bounding box center [286, 355] width 11 height 11
checkbox input "true"
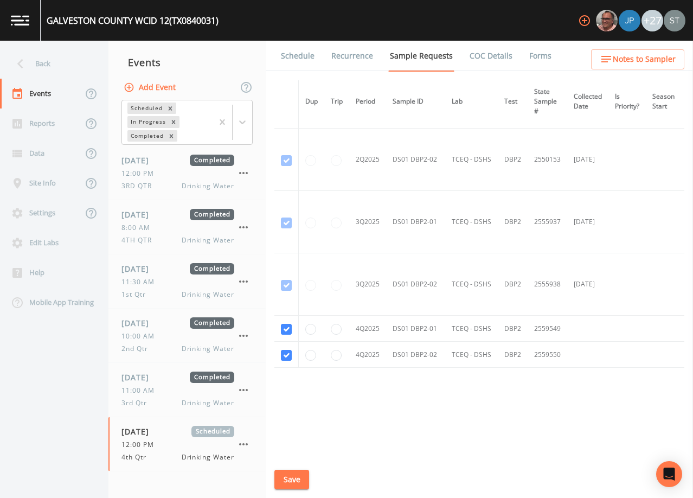
click at [284, 483] on button "Save" at bounding box center [291, 480] width 35 height 20
click at [672, 68] on button "Notes to Sampler" at bounding box center [637, 59] width 93 height 20
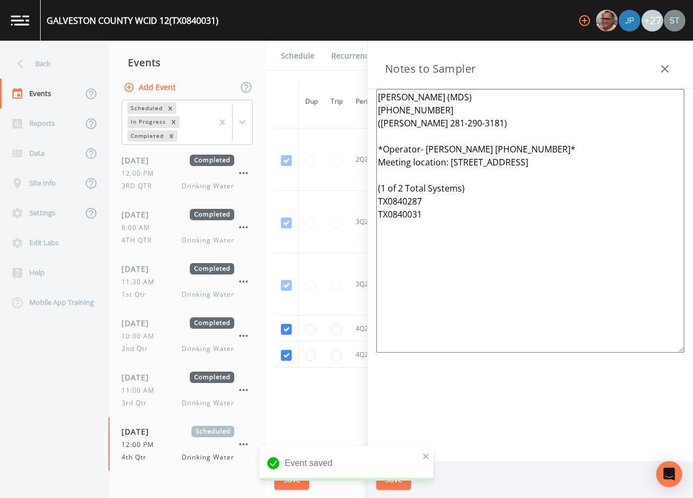
drag, startPoint x: 482, startPoint y: 226, endPoint x: 586, endPoint y: 148, distance: 130.1
click at [370, 184] on div "[PERSON_NAME] (MDS) [PHONE_NUMBER] ([PERSON_NAME] 281-290-3181) *Operator- [PER…" at bounding box center [530, 275] width 325 height 372
drag, startPoint x: 546, startPoint y: 163, endPoint x: 462, endPoint y: 160, distance: 84.7
click at [462, 160] on textarea "[PERSON_NAME] (MDS) [PHONE_NUMBER] ([PERSON_NAME] 281-290-3181) *Operator- [PER…" at bounding box center [530, 221] width 308 height 264
drag, startPoint x: 483, startPoint y: 148, endPoint x: 425, endPoint y: 146, distance: 58.1
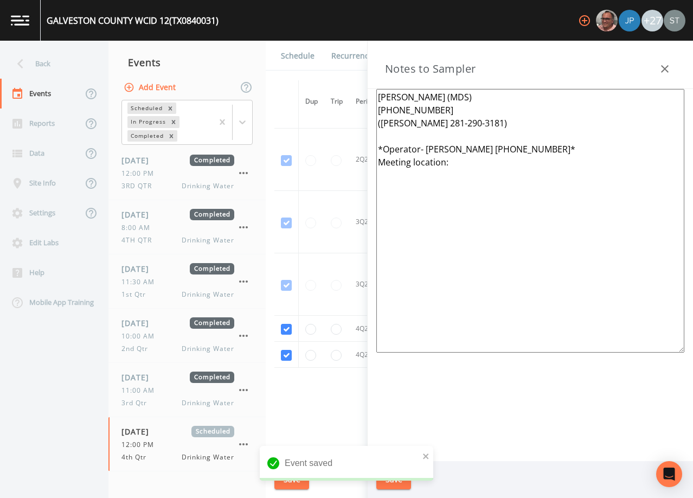
click at [425, 146] on textarea "[PERSON_NAME] (MDS) [PHONE_NUMBER] ([PERSON_NAME] 281-290-3181) *Operator- [PER…" at bounding box center [530, 221] width 308 height 264
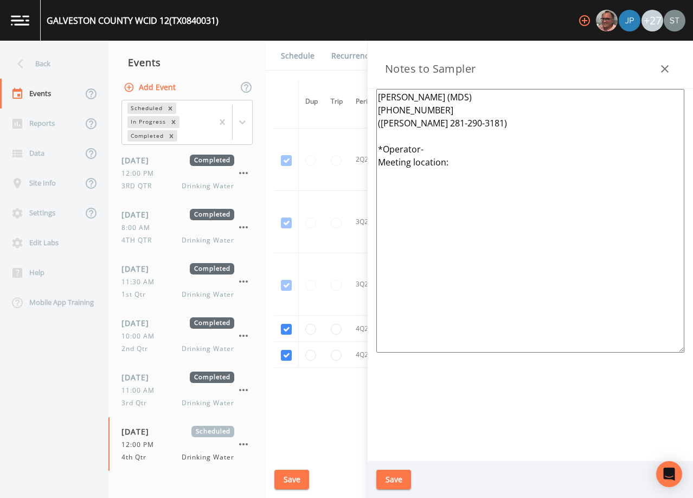
type textarea "[PERSON_NAME] (MDS) [PHONE_NUMBER] ([PERSON_NAME] 281-290-3181) *Operator- Meet…"
drag, startPoint x: 392, startPoint y: 480, endPoint x: 426, endPoint y: 434, distance: 57.0
click at [391, 480] on button "Save" at bounding box center [393, 480] width 35 height 20
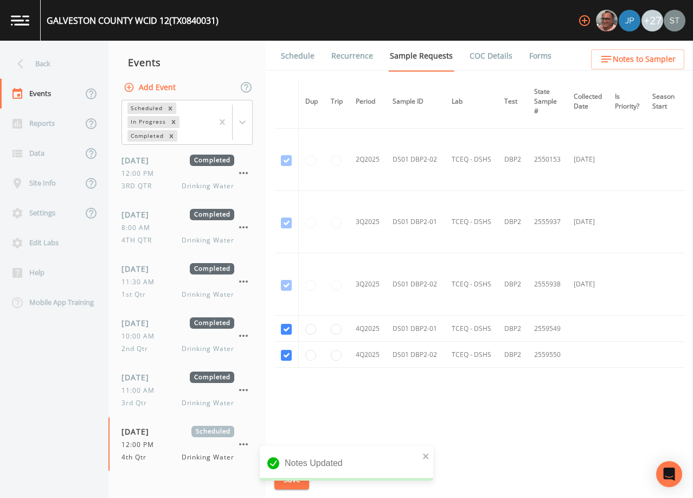
click at [295, 55] on link "Schedule" at bounding box center [297, 56] width 37 height 30
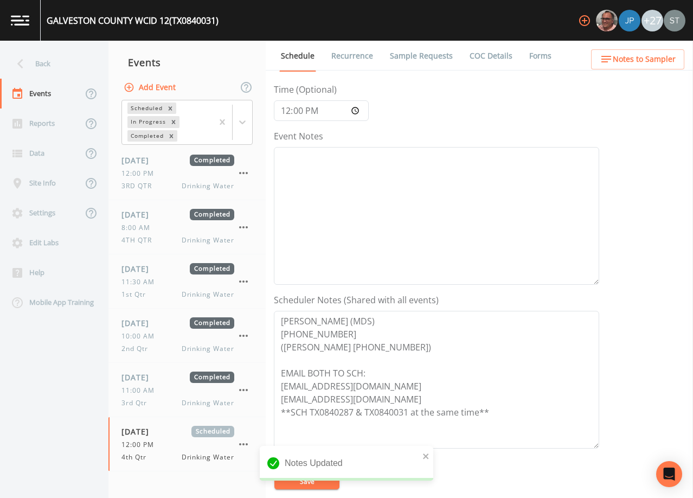
scroll to position [163, 0]
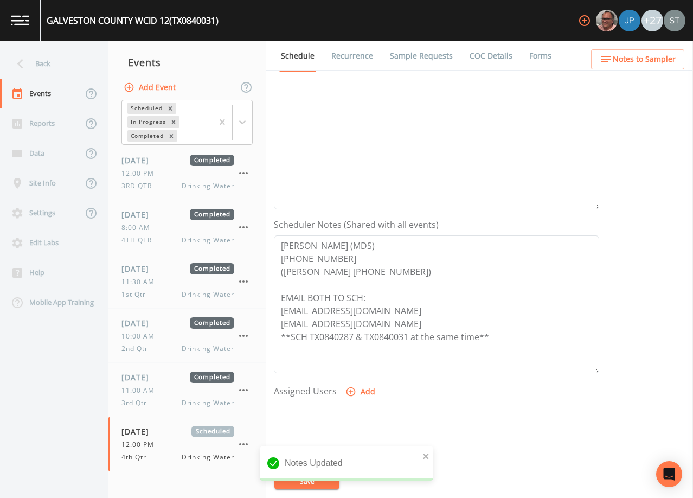
click at [361, 389] on button "Add" at bounding box center [361, 392] width 36 height 20
select select "3585e269-5d1f-4d98-ab9d-4913da50343a"
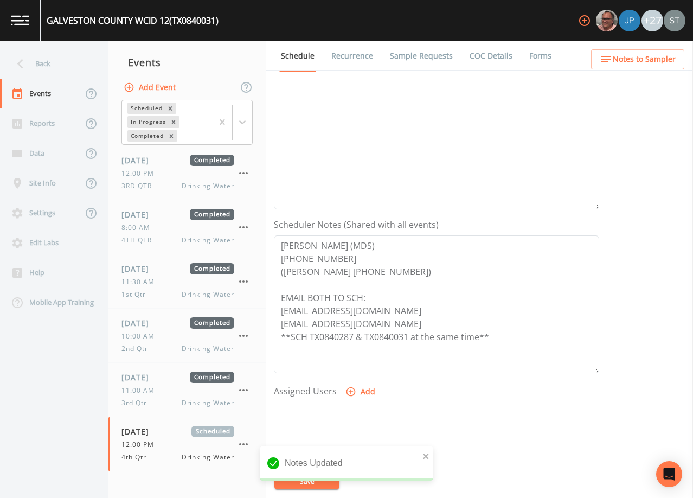
select select
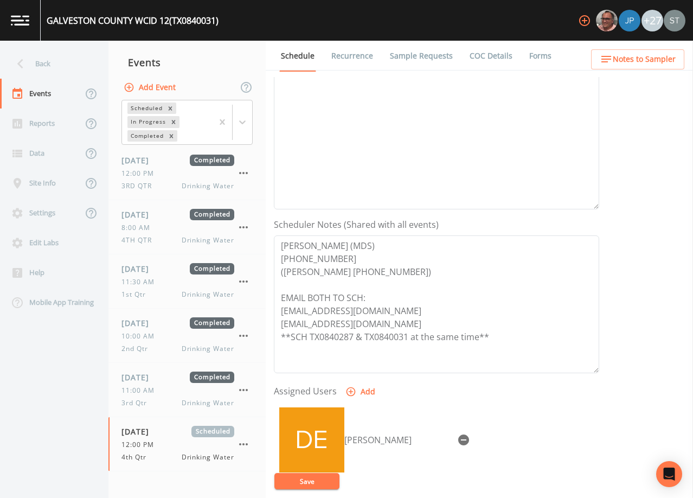
click at [320, 484] on button "Save" at bounding box center [306, 481] width 65 height 16
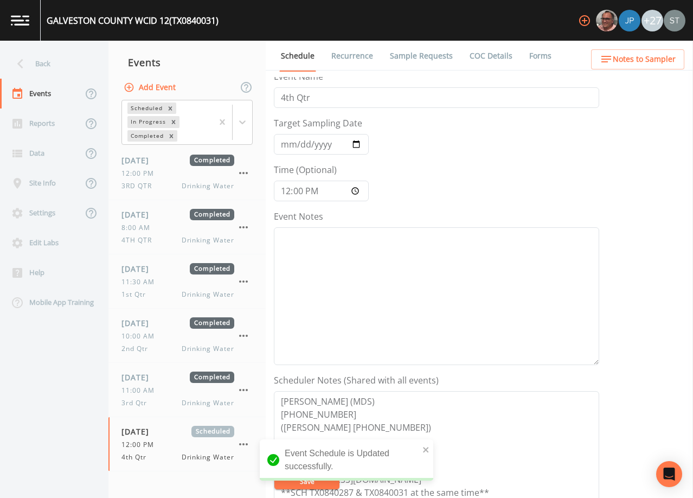
scroll to position [0, 0]
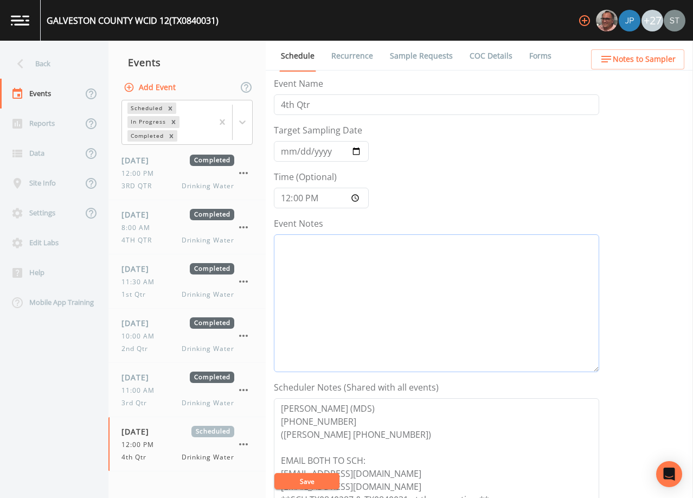
click at [496, 292] on textarea "Event Notes" at bounding box center [436, 303] width 325 height 138
type textarea "10/13- UCMR & TCEQ"
click at [325, 476] on button "Save" at bounding box center [306, 481] width 65 height 16
click at [672, 68] on button "Notes to Sampler" at bounding box center [637, 59] width 93 height 20
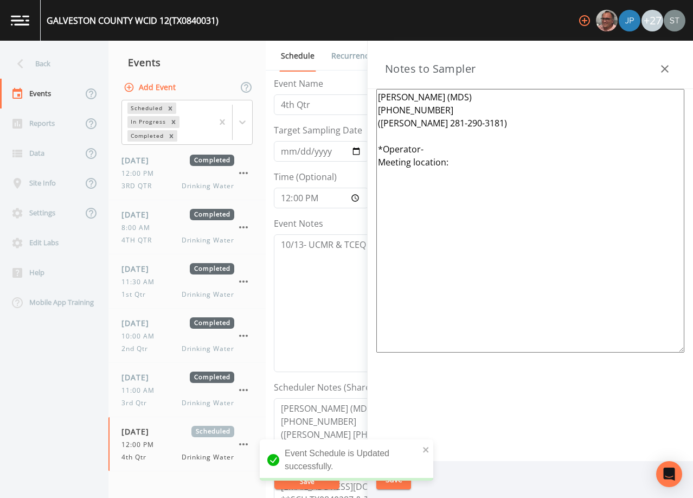
click at [483, 149] on textarea "[PERSON_NAME] (MDS) [PHONE_NUMBER] ([PERSON_NAME] 281-290-3181) *Operator- Meet…" at bounding box center [530, 221] width 308 height 264
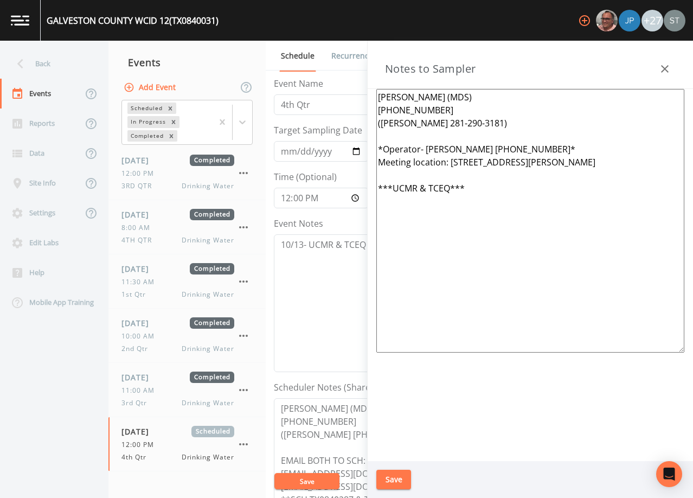
type textarea "[PERSON_NAME] (MDS) [PHONE_NUMBER] ([PERSON_NAME] 281-290-3181) *Operator- [PER…"
click at [393, 478] on button "Save" at bounding box center [393, 480] width 35 height 20
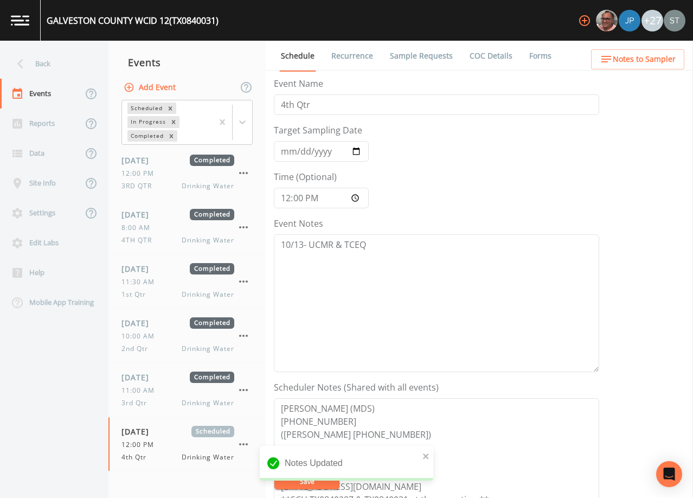
click at [662, 56] on span "Notes to Sampler" at bounding box center [644, 60] width 63 height 14
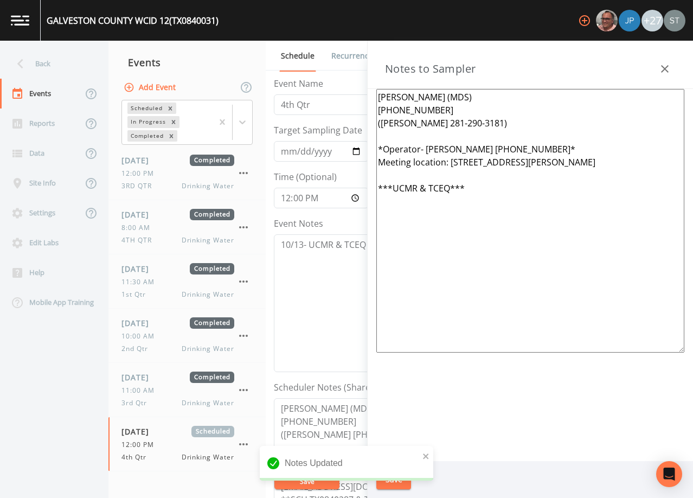
click at [668, 65] on icon "button" at bounding box center [665, 68] width 13 height 13
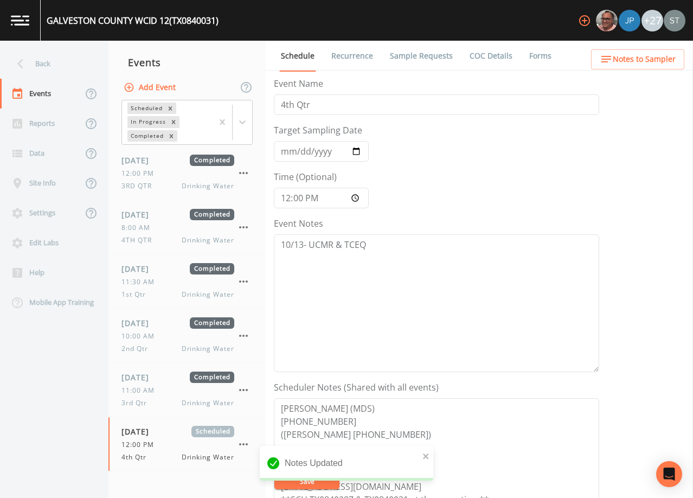
scroll to position [108, 0]
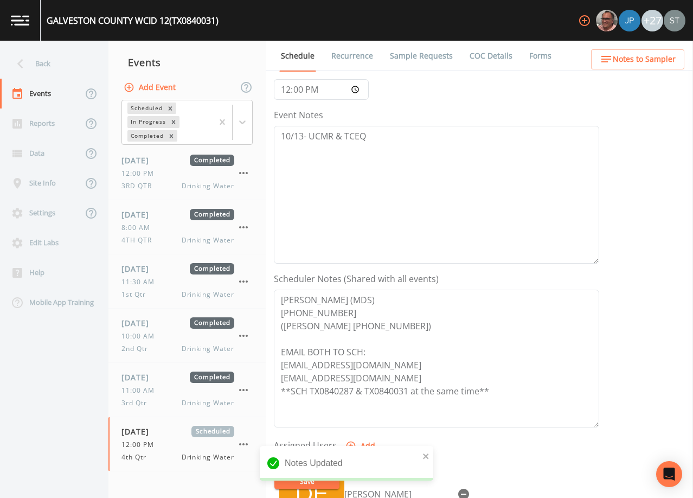
click at [412, 57] on link "Sample Requests" at bounding box center [421, 56] width 66 height 30
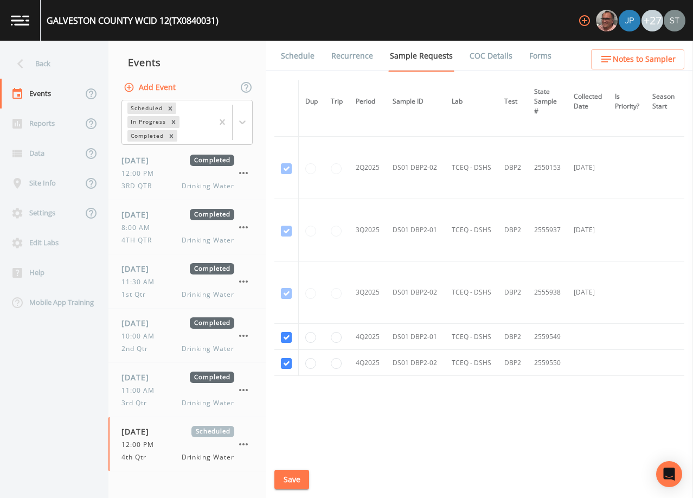
scroll to position [1107, 0]
click at [294, 58] on link "Schedule" at bounding box center [297, 56] width 37 height 30
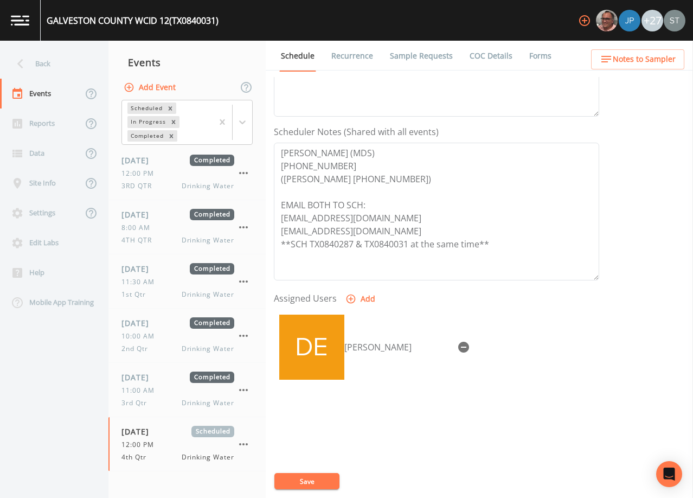
scroll to position [267, 0]
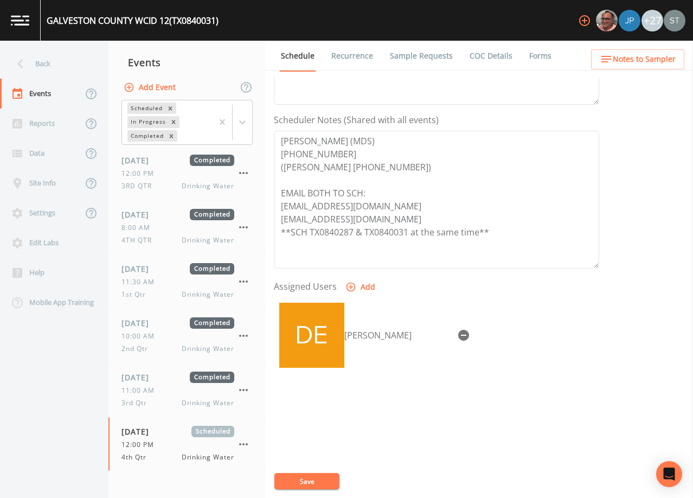
drag, startPoint x: 362, startPoint y: 59, endPoint x: 353, endPoint y: 59, distance: 9.2
click at [362, 59] on link "Recurrence" at bounding box center [352, 56] width 45 height 30
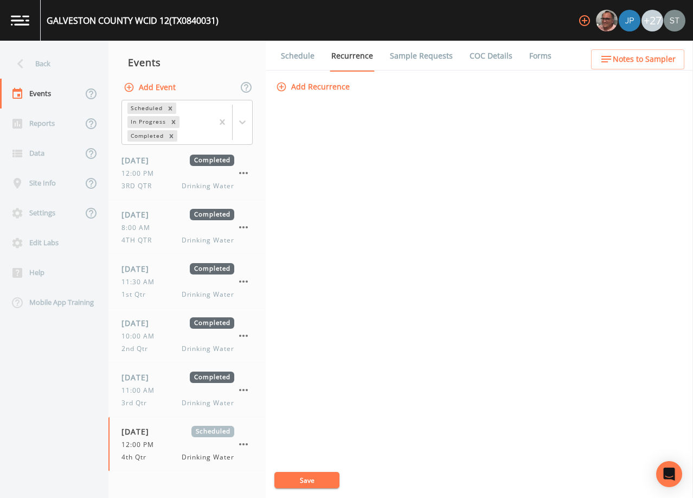
click at [293, 58] on link "Schedule" at bounding box center [297, 56] width 37 height 30
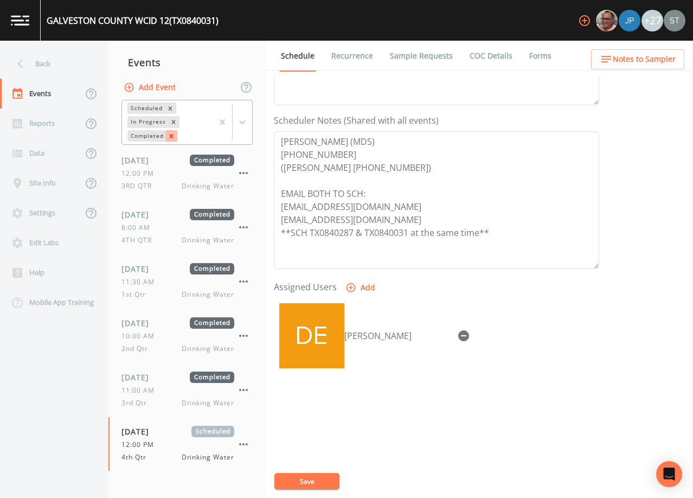
scroll to position [267, 0]
click at [173, 135] on icon "Remove Completed" at bounding box center [171, 136] width 4 height 4
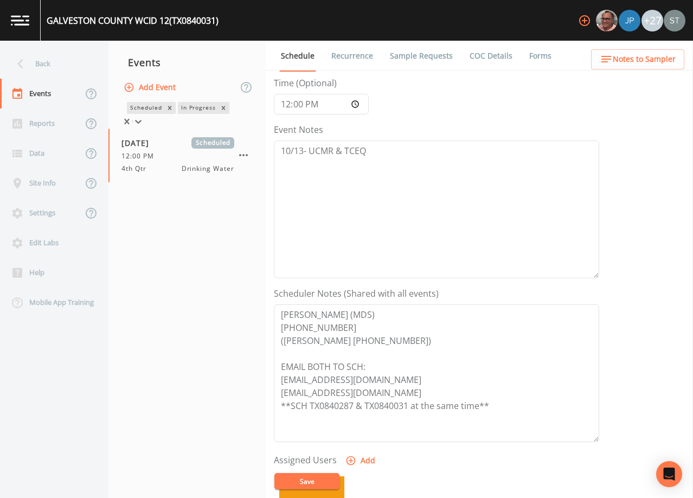
scroll to position [50, 0]
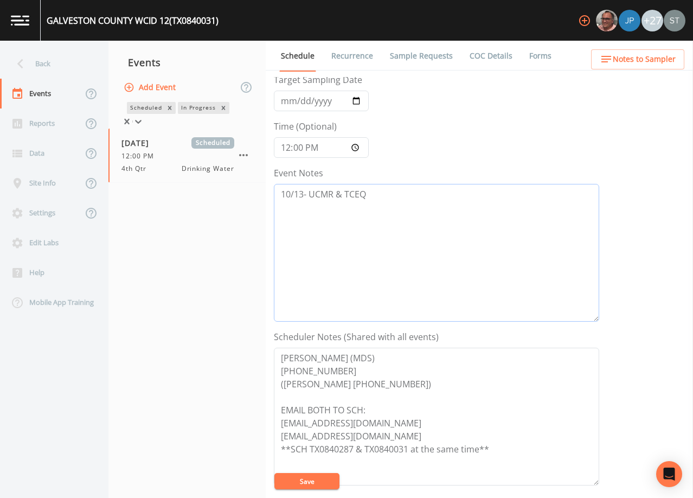
click at [399, 201] on textarea "10/13- UCMR & TCEQ" at bounding box center [436, 253] width 325 height 138
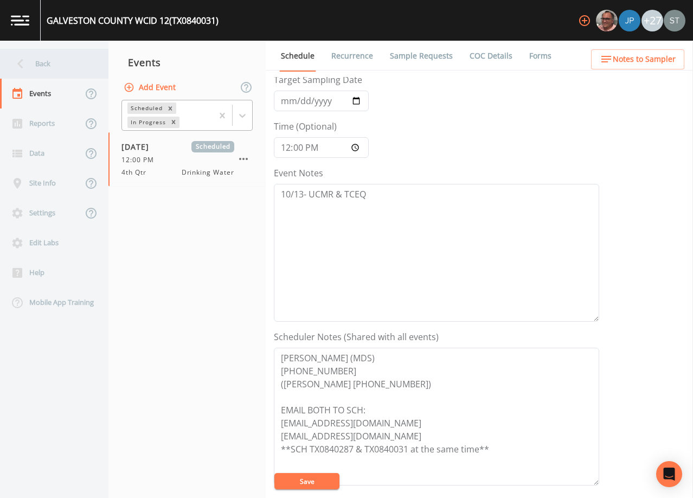
click at [31, 61] on div "Back" at bounding box center [49, 64] width 98 height 30
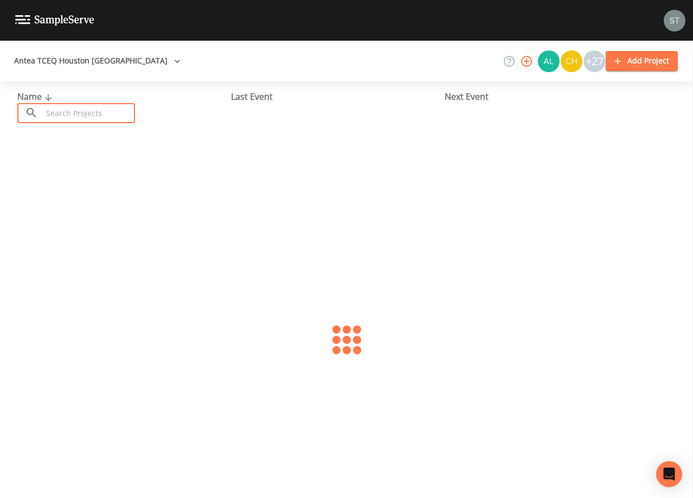
click at [80, 105] on input "text" at bounding box center [88, 113] width 93 height 20
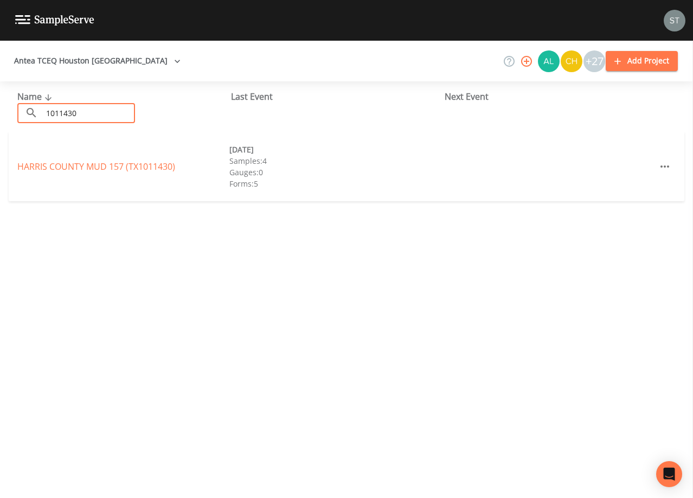
type input "1011430"
click at [154, 169] on link "[GEOGRAPHIC_DATA] 157 (TX1011430)" at bounding box center [96, 167] width 158 height 12
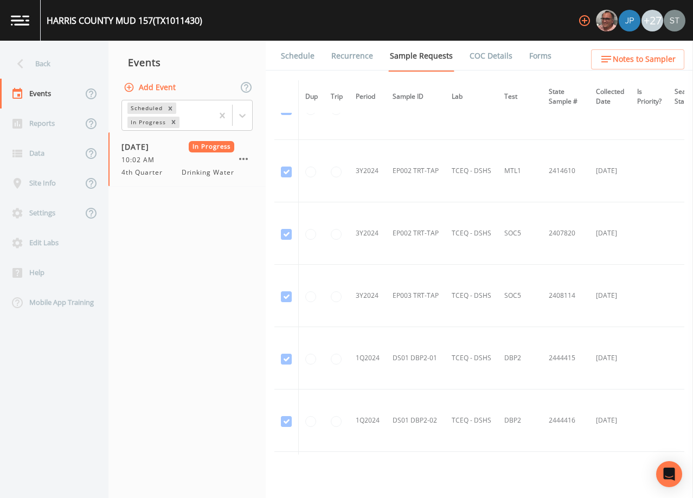
scroll to position [542, 0]
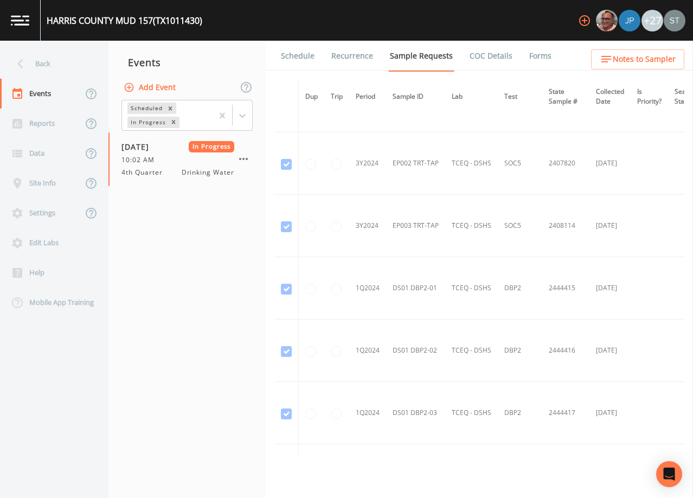
click at [538, 58] on link "Forms" at bounding box center [540, 56] width 25 height 30
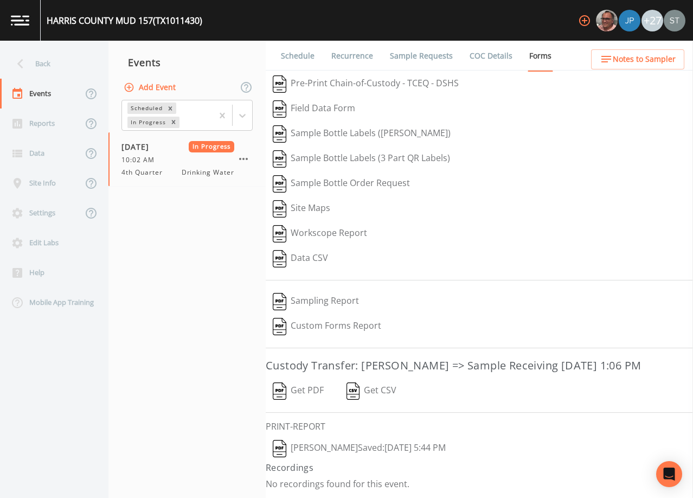
click at [353, 449] on button "[PERSON_NAME]  Saved: [DATE] 5:44 PM" at bounding box center [359, 448] width 187 height 25
click at [249, 120] on div at bounding box center [243, 116] width 20 height 20
click at [184, 137] on div "Completed" at bounding box center [187, 132] width 131 height 10
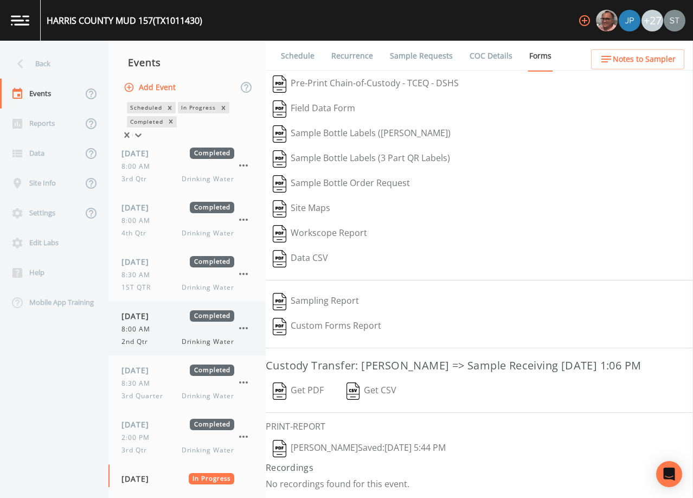
scroll to position [37, 0]
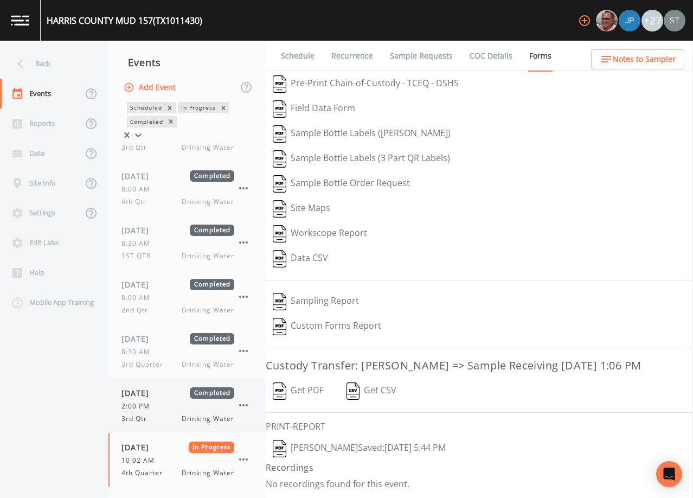
click at [159, 401] on div "2:00 PM" at bounding box center [178, 406] width 113 height 10
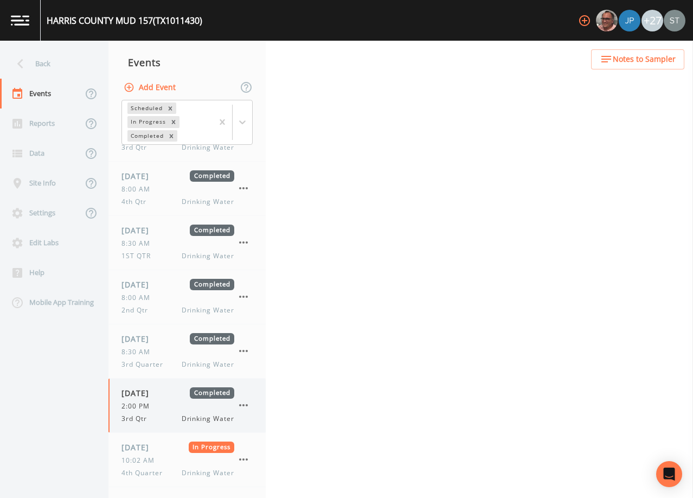
scroll to position [35, 0]
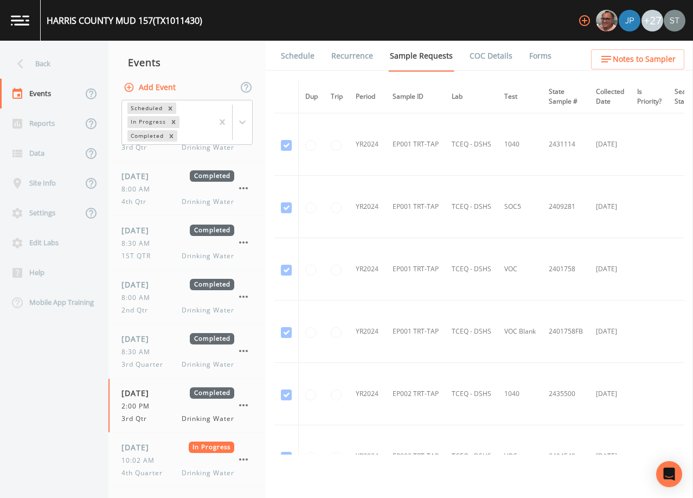
click at [534, 59] on link "Forms" at bounding box center [540, 56] width 25 height 30
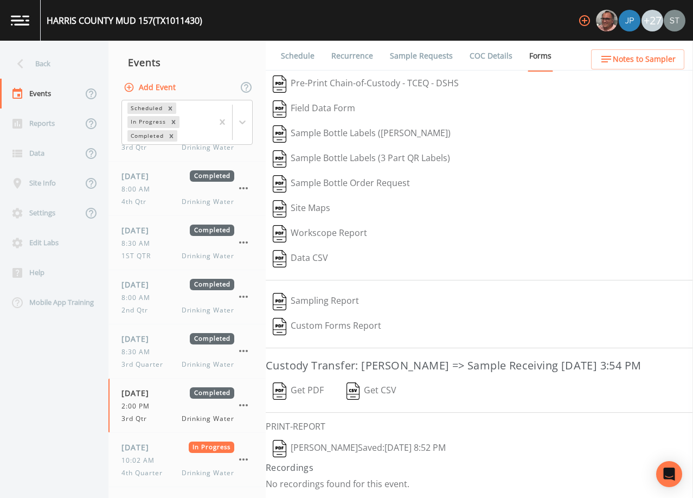
scroll to position [17, 0]
click at [379, 449] on button "[PERSON_NAME]  Saved: [DATE] 8:52 PM" at bounding box center [359, 448] width 187 height 25
click at [53, 69] on div "Back" at bounding box center [49, 64] width 98 height 30
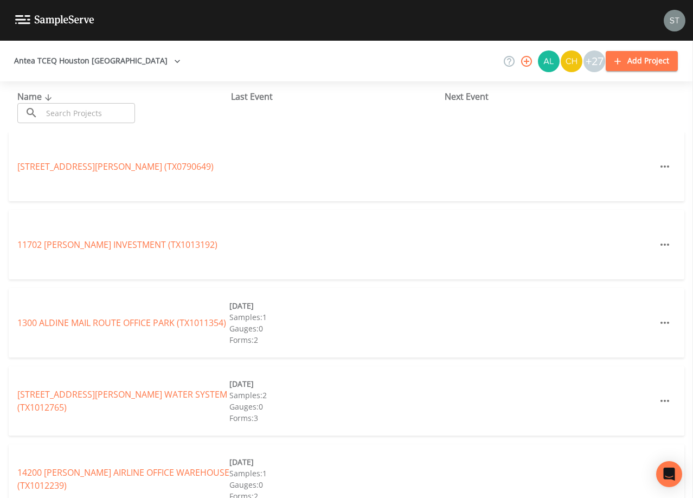
click at [117, 110] on input "text" at bounding box center [88, 113] width 93 height 20
click at [114, 113] on input "text" at bounding box center [88, 113] width 93 height 20
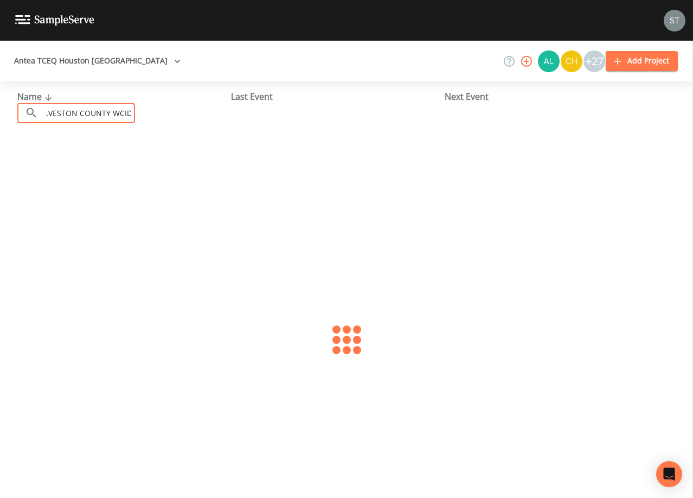
scroll to position [0, 21]
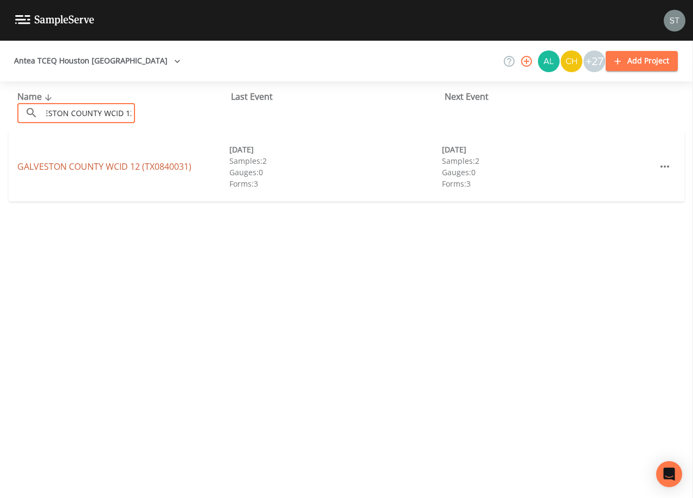
type input "GALVESTON COUNTY WCID 12"
click at [162, 166] on link "[GEOGRAPHIC_DATA] 12 (TX0840031)" at bounding box center [104, 167] width 174 height 12
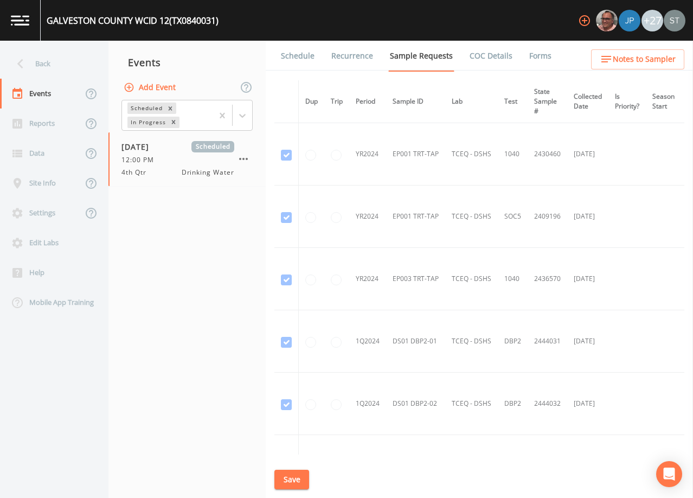
click at [296, 54] on link "Schedule" at bounding box center [297, 56] width 37 height 30
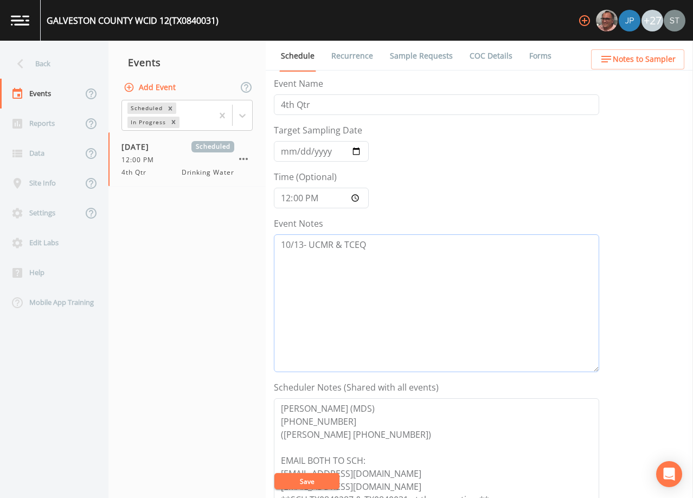
drag, startPoint x: 405, startPoint y: 245, endPoint x: 306, endPoint y: 245, distance: 99.3
click at [306, 245] on textarea "10/13- UCMR & TCEQ" at bounding box center [436, 303] width 325 height 138
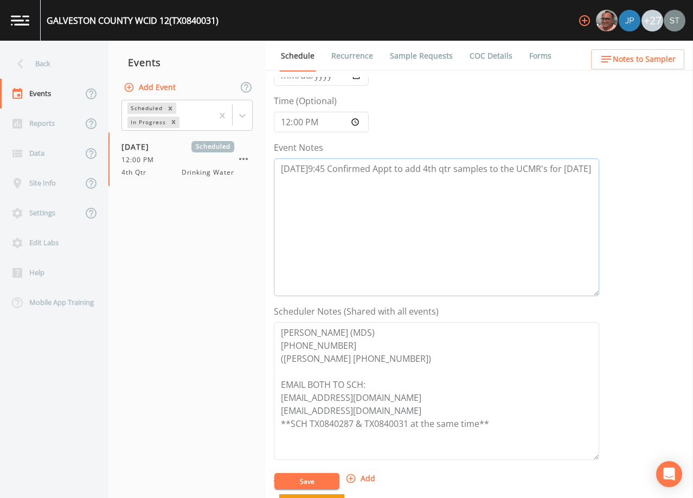
scroll to position [108, 0]
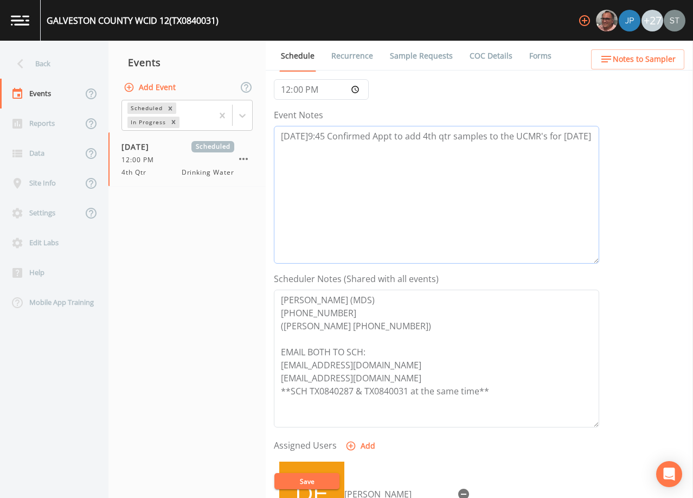
type textarea "[DATE]9:45 Confirmed Appt to add 4th qtr samples to the UCMR's for [DATE]"
click at [315, 482] on button "Save" at bounding box center [306, 481] width 65 height 16
click at [673, 62] on span "Notes to Sampler" at bounding box center [644, 60] width 63 height 14
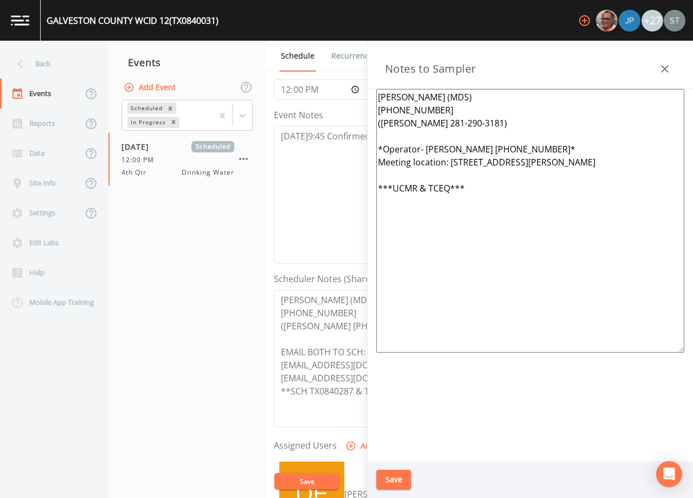
click at [560, 166] on textarea "[PERSON_NAME] (MDS) [PHONE_NUMBER] ([PERSON_NAME] 281-290-3181) *Operator- [PER…" at bounding box center [530, 221] width 308 height 264
type textarea "[PERSON_NAME] (MDS) [PHONE_NUMBER] ([PERSON_NAME] 281-290-3181) *Operator- [PER…"
click at [397, 486] on button "Save" at bounding box center [393, 480] width 35 height 20
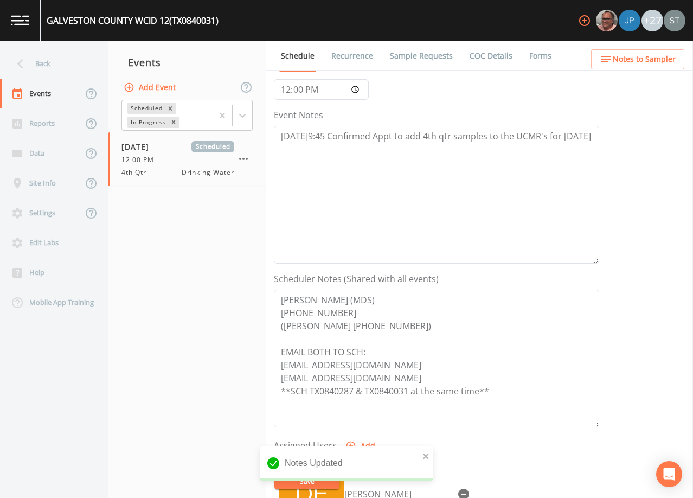
click at [662, 62] on span "Notes to Sampler" at bounding box center [644, 60] width 63 height 14
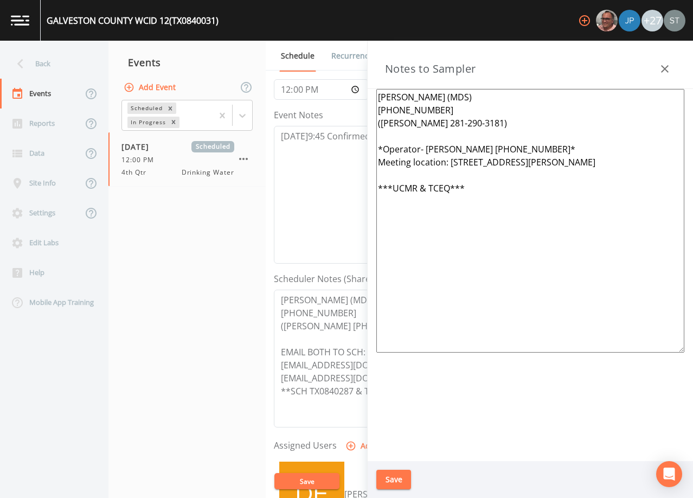
click at [673, 63] on button "button" at bounding box center [665, 69] width 22 height 22
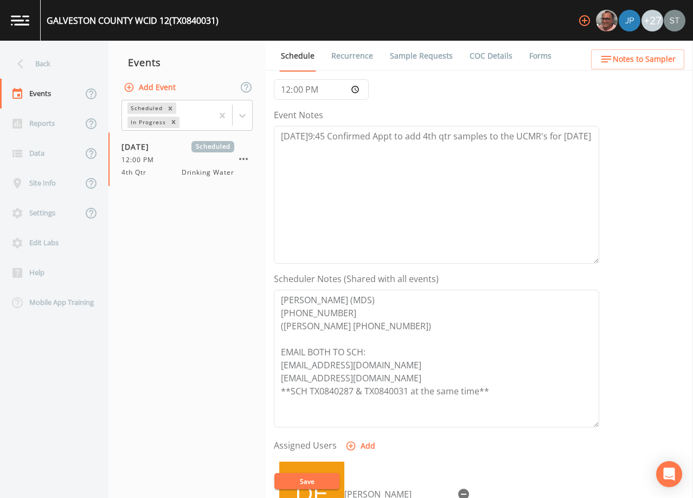
click at [650, 63] on span "Notes to Sampler" at bounding box center [644, 60] width 63 height 14
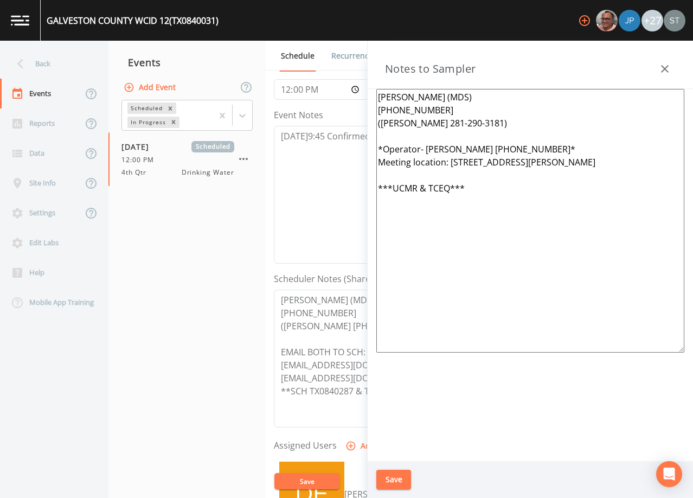
click at [660, 64] on icon "button" at bounding box center [665, 68] width 13 height 13
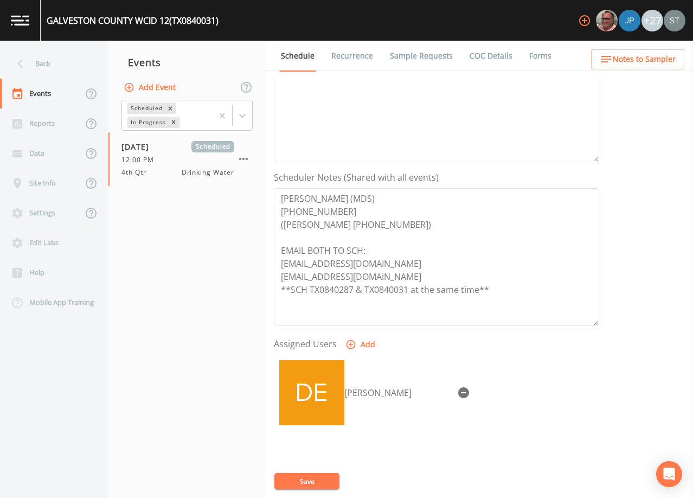
scroll to position [217, 0]
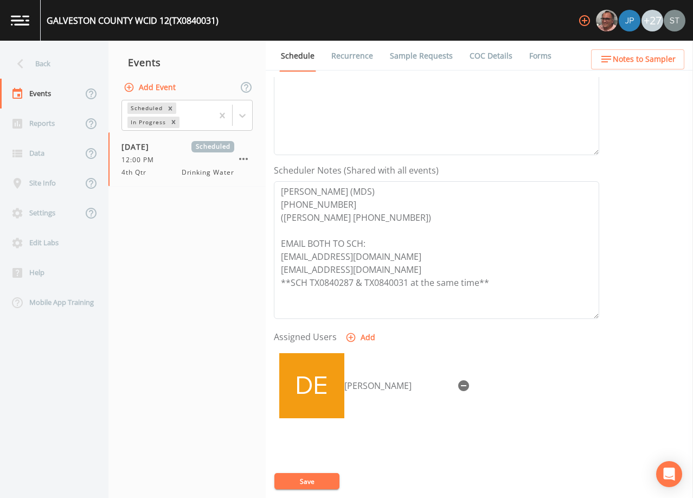
click at [415, 55] on link "Sample Requests" at bounding box center [421, 56] width 66 height 30
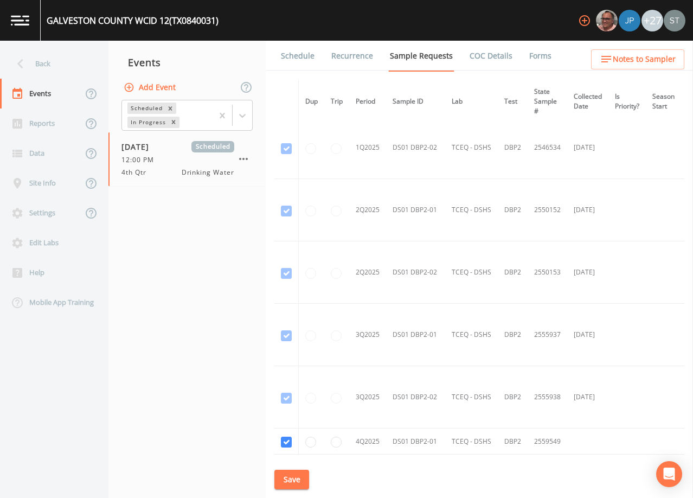
scroll to position [1120, 0]
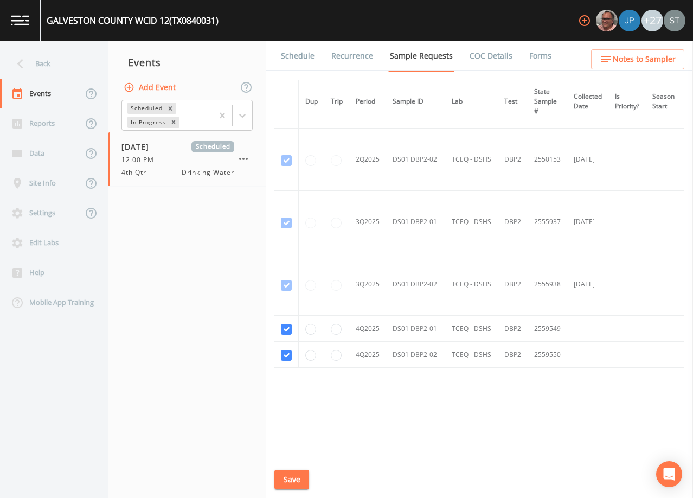
click at [288, 53] on link "Schedule" at bounding box center [297, 56] width 37 height 30
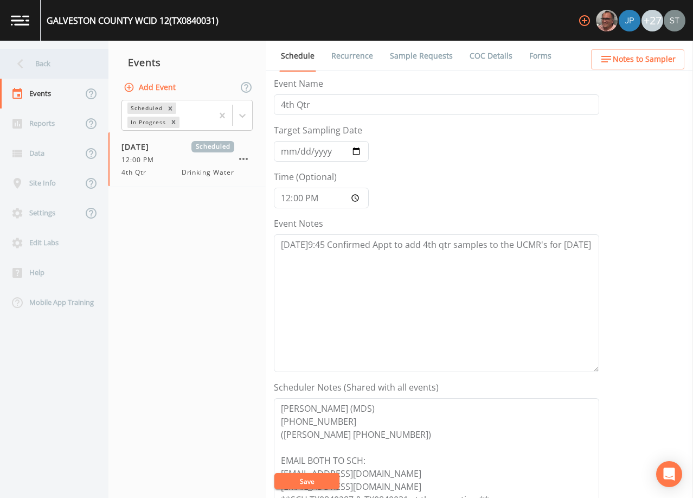
click at [45, 67] on div "Back" at bounding box center [49, 64] width 98 height 30
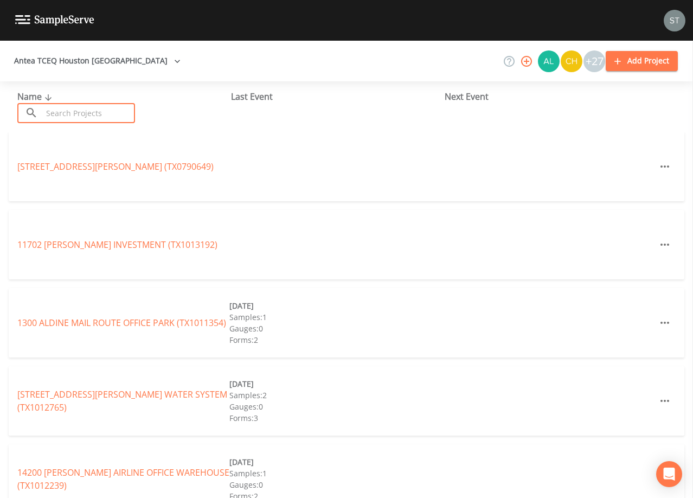
drag, startPoint x: 105, startPoint y: 113, endPoint x: 279, endPoint y: 111, distance: 174.7
click at [104, 113] on input "text" at bounding box center [88, 113] width 93 height 20
click at [121, 107] on input "text" at bounding box center [88, 113] width 93 height 20
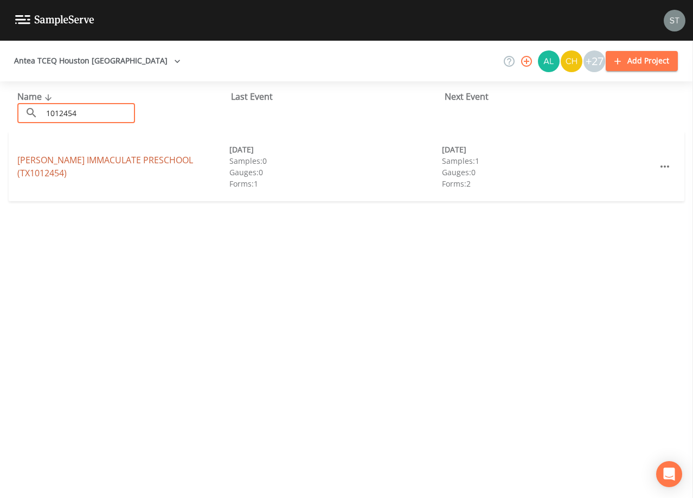
type input "1012454"
click at [44, 167] on link "[PERSON_NAME] IMMACULATE PRESCHOOL (TX1012454)" at bounding box center [105, 166] width 176 height 25
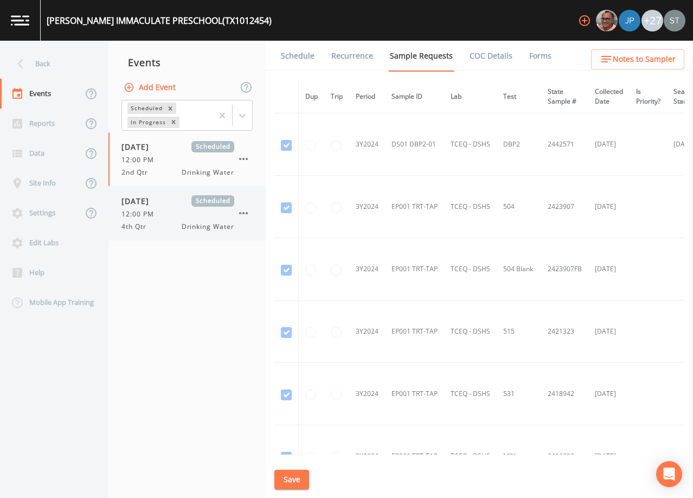
click at [129, 209] on span "12:00 PM" at bounding box center [141, 214] width 39 height 10
click at [283, 55] on link "Schedule" at bounding box center [297, 56] width 37 height 30
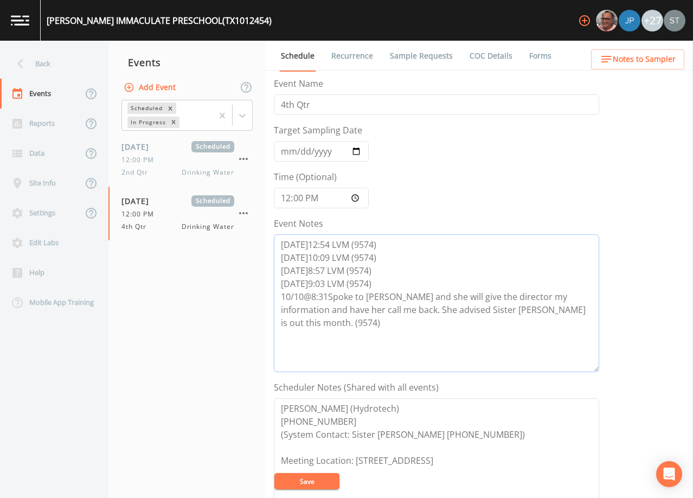
click at [584, 309] on textarea "[DATE]12:54 LVM (9574) [DATE]10:09 LVM (9574) [DATE]8:57 LVM (9574) [DATE]9:03 …" at bounding box center [436, 303] width 325 height 138
type textarea "[DATE]12:54 LVM (9574) [DATE]10:09 LVM (9574) [DATE]8:57 LVM (9574) [DATE]9:03 …"
click at [308, 481] on button "Save" at bounding box center [306, 481] width 65 height 16
drag, startPoint x: 315, startPoint y: 480, endPoint x: 298, endPoint y: 418, distance: 64.1
click at [315, 477] on button "Save" at bounding box center [306, 481] width 65 height 16
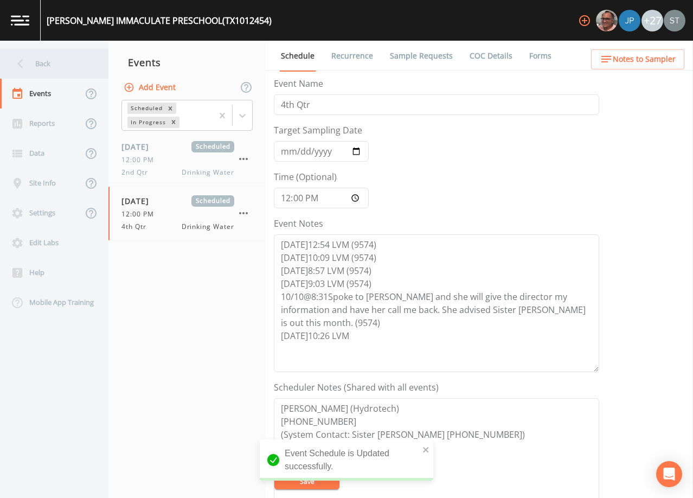
click at [43, 59] on div "Back" at bounding box center [49, 64] width 98 height 30
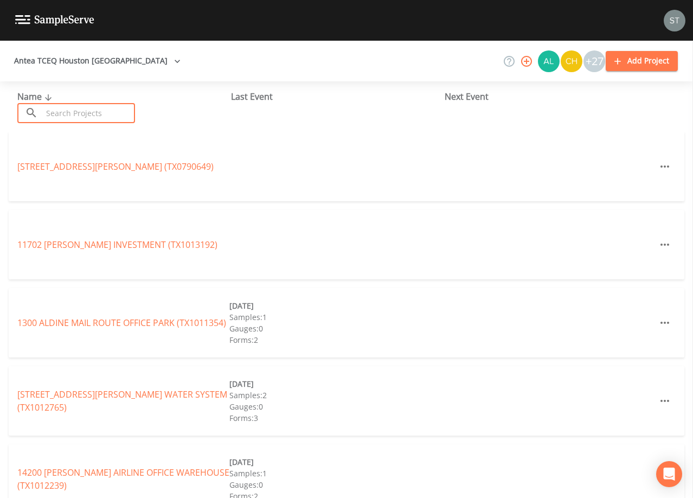
click at [123, 108] on input "text" at bounding box center [88, 113] width 93 height 20
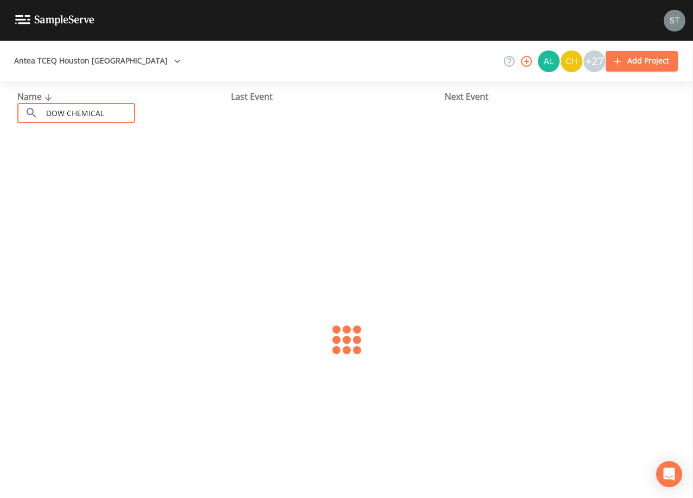
type input "DOW CHEMICAL"
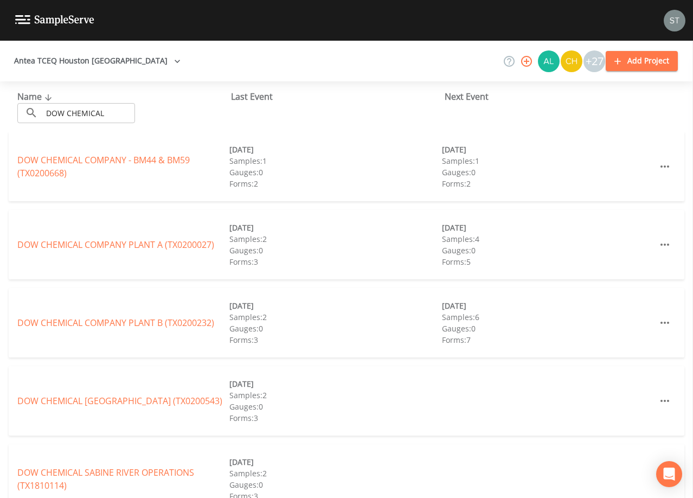
click at [143, 163] on link "DOW CHEMICAL COMPANY - BM44 & BM59 (TX0200668)" at bounding box center [103, 166] width 173 height 25
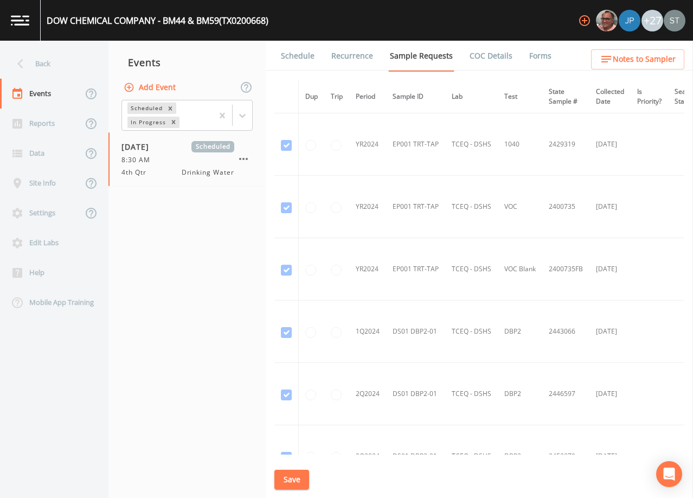
drag, startPoint x: 292, startPoint y: 56, endPoint x: 298, endPoint y: 60, distance: 7.5
click at [293, 58] on link "Schedule" at bounding box center [297, 56] width 37 height 30
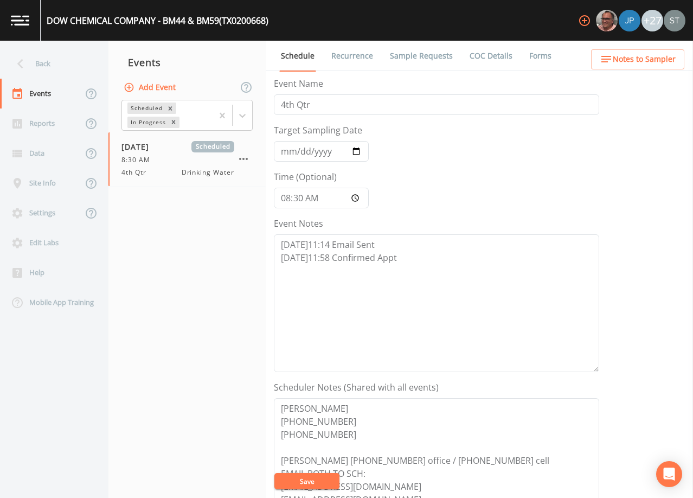
click at [668, 56] on span "Notes to Sampler" at bounding box center [644, 60] width 63 height 14
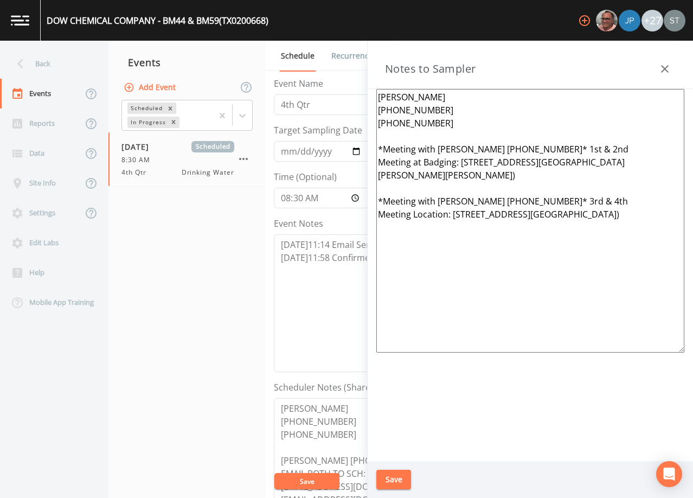
click at [669, 67] on icon "button" at bounding box center [665, 68] width 13 height 13
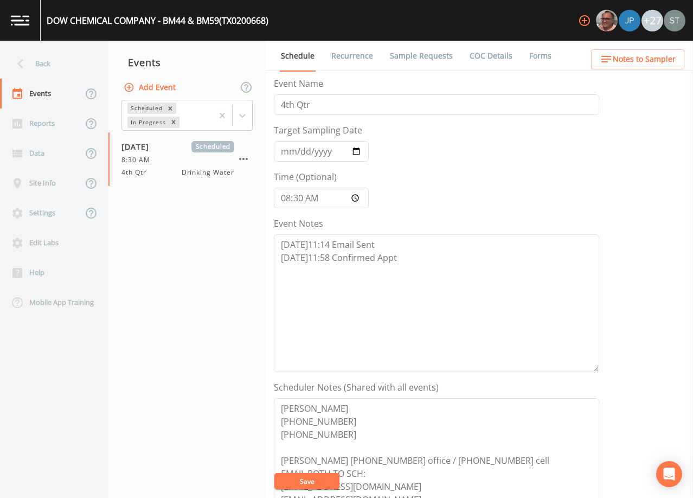
scroll to position [54, 0]
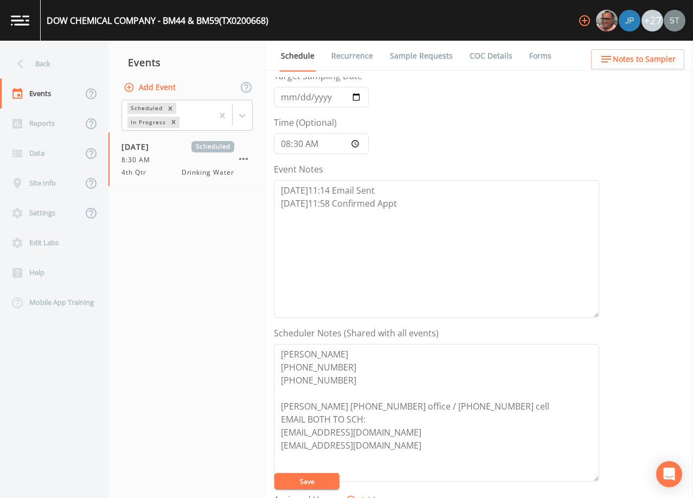
click at [661, 60] on span "Notes to Sampler" at bounding box center [644, 60] width 63 height 14
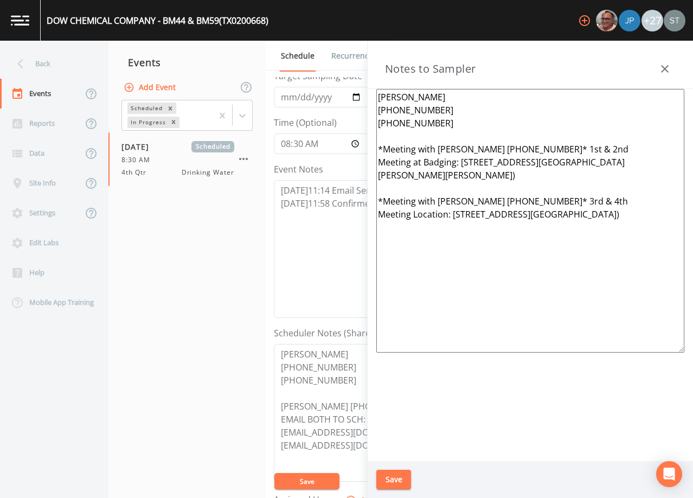
click at [661, 61] on button "button" at bounding box center [665, 69] width 22 height 22
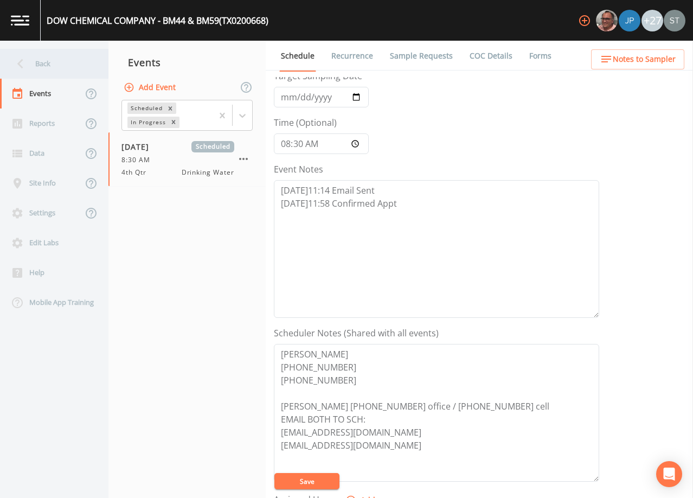
click at [48, 58] on div "Back" at bounding box center [49, 64] width 98 height 30
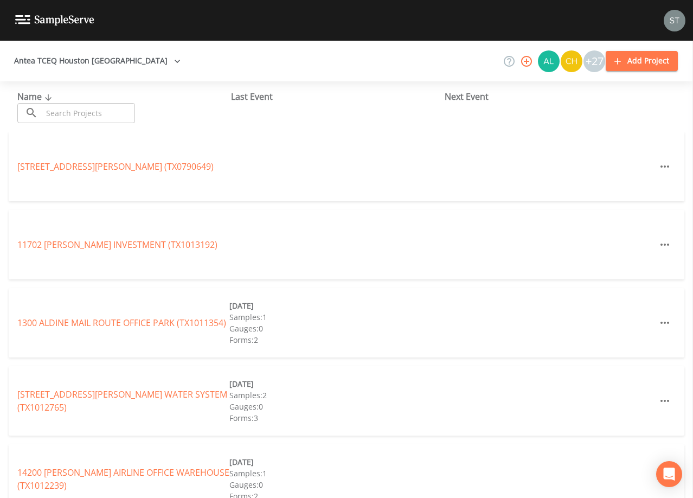
click at [123, 112] on input "text" at bounding box center [88, 113] width 93 height 20
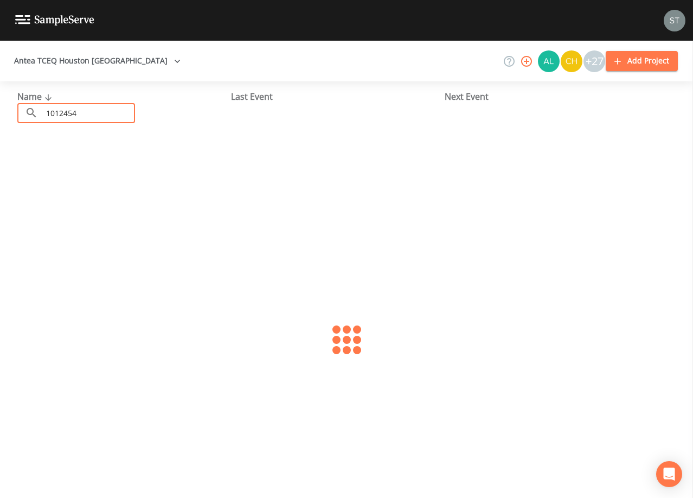
type input "1012454"
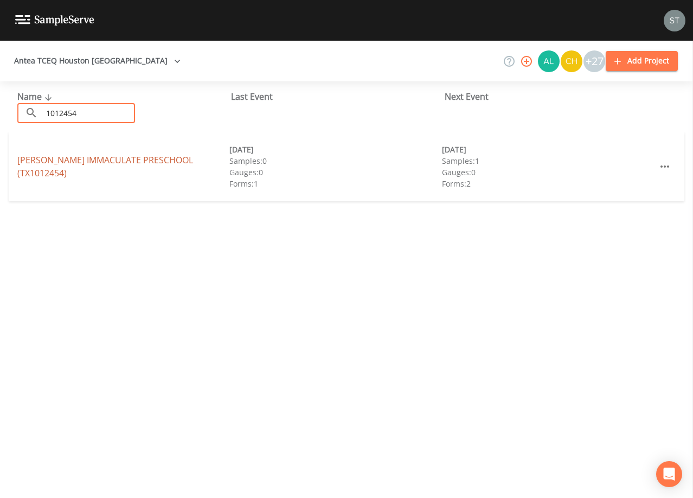
click at [61, 165] on link "[PERSON_NAME] IMMACULATE PRESCHOOL (TX1012454)" at bounding box center [105, 166] width 176 height 25
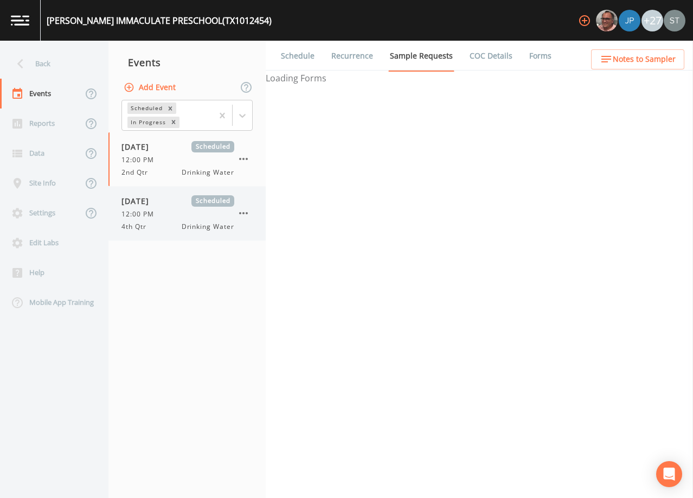
click at [164, 208] on div "[DATE] Scheduled 12:00 PM 4th Qtr Drinking Water" at bounding box center [178, 213] width 113 height 36
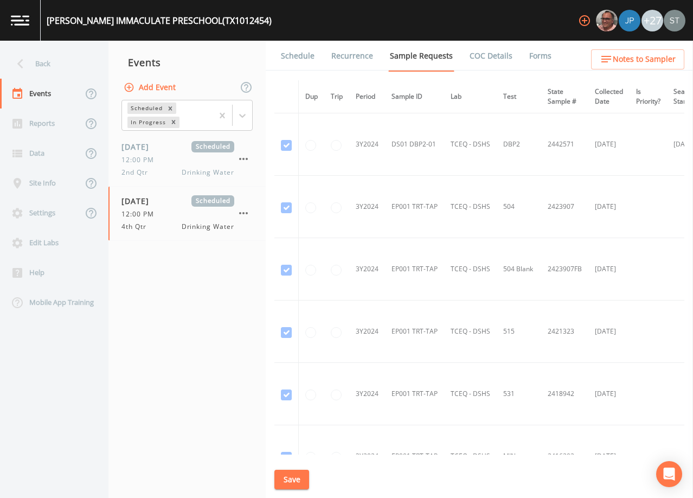
click at [303, 57] on link "Schedule" at bounding box center [297, 56] width 37 height 30
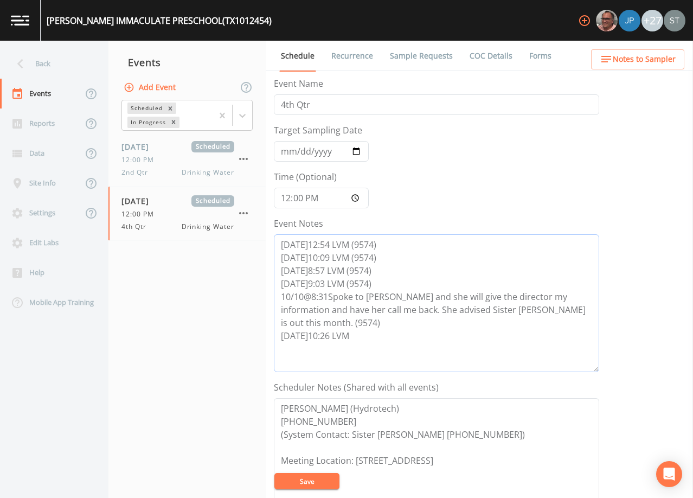
click at [386, 322] on textarea "[DATE]12:54 LVM (9574) [DATE]10:09 LVM (9574) [DATE]8:57 LVM (9574) [DATE]9:03 …" at bounding box center [436, 303] width 325 height 138
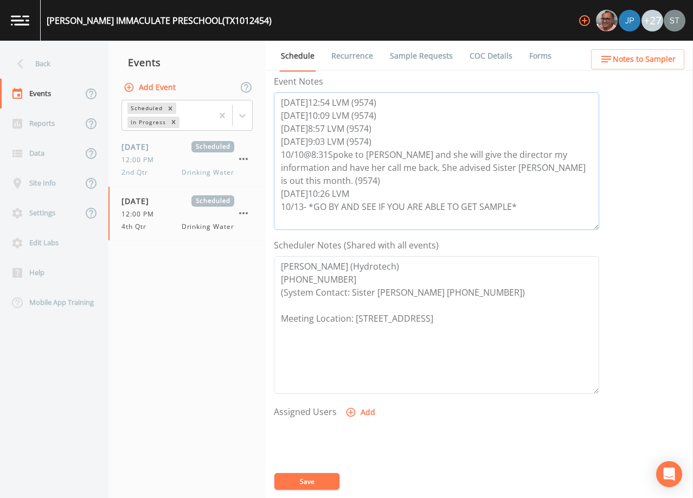
scroll to position [163, 0]
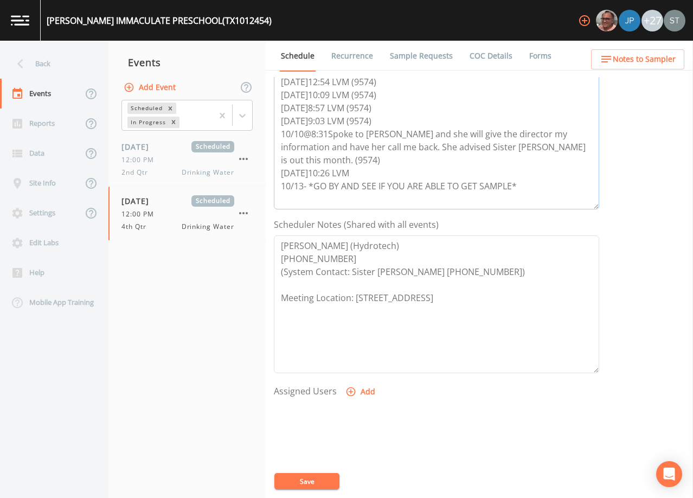
type textarea "[DATE]12:54 LVM (9574) [DATE]10:09 LVM (9574) [DATE]8:57 LVM (9574) [DATE]9:03 …"
click at [360, 391] on button "Add" at bounding box center [361, 392] width 36 height 20
select select "9949071a-8de3-4d5f-82d7-f9272ed5f8d7"
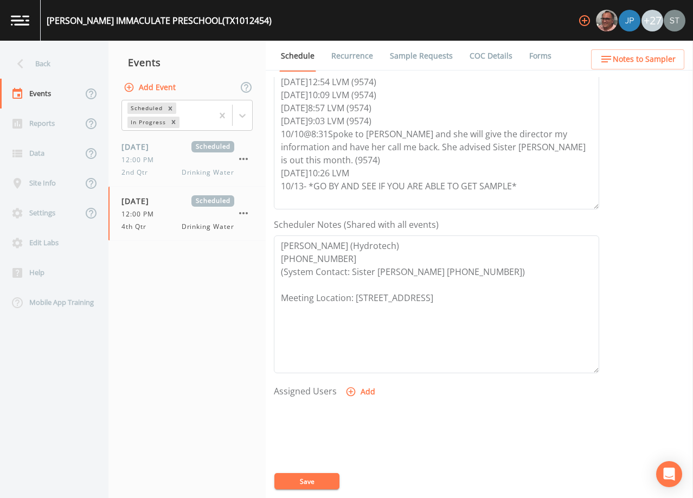
select select
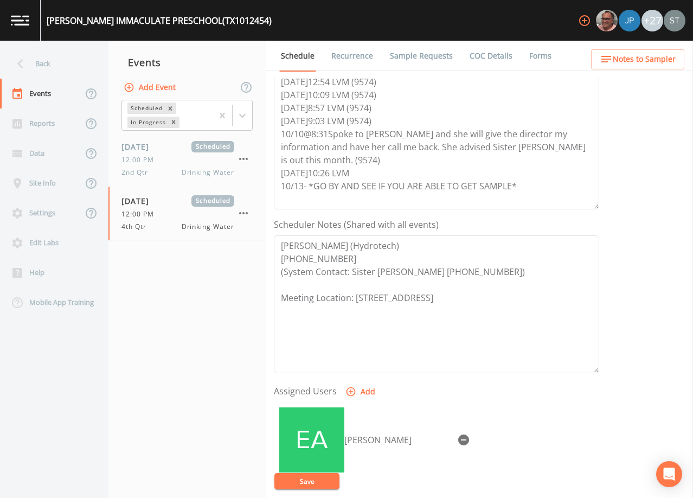
click at [314, 476] on button "Save" at bounding box center [306, 481] width 65 height 16
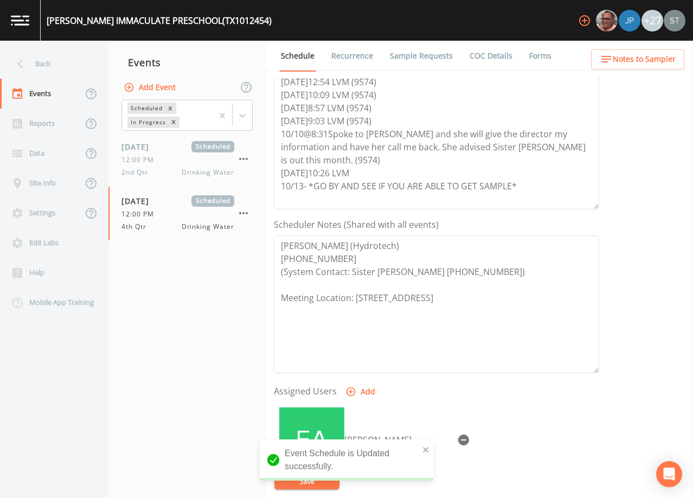
click at [656, 61] on span "Notes to Sampler" at bounding box center [644, 60] width 63 height 14
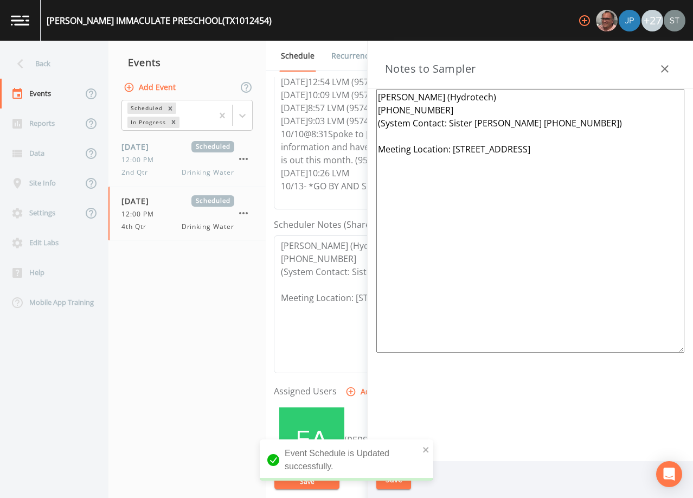
click at [630, 147] on textarea "[PERSON_NAME] (Hydrotech) [PHONE_NUMBER] (System Contact: Sister [PERSON_NAME] …" at bounding box center [530, 221] width 308 height 264
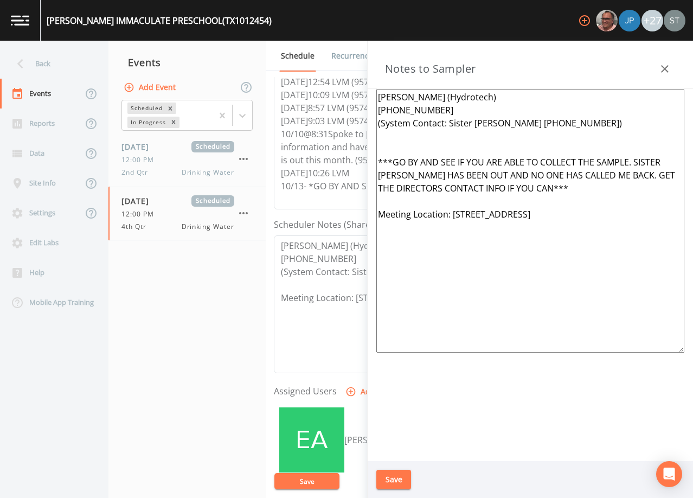
type textarea "[PERSON_NAME] (Hydrotech) [PHONE_NUMBER] (System Contact: Sister [PERSON_NAME] …"
click at [397, 477] on button "Save" at bounding box center [393, 480] width 35 height 20
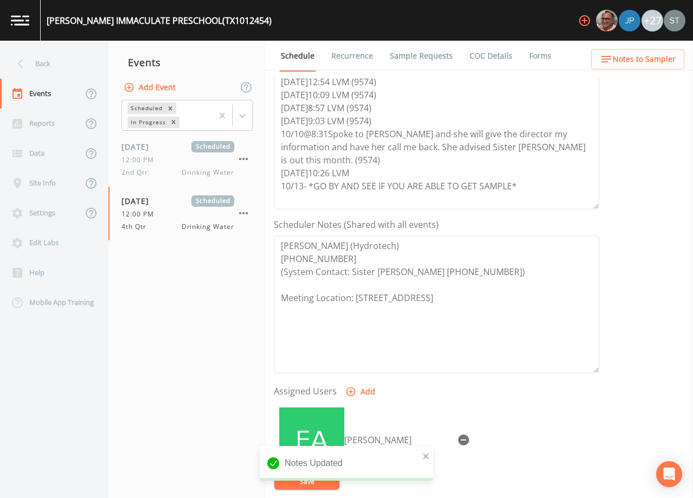
click at [648, 62] on span "Notes to Sampler" at bounding box center [644, 60] width 63 height 14
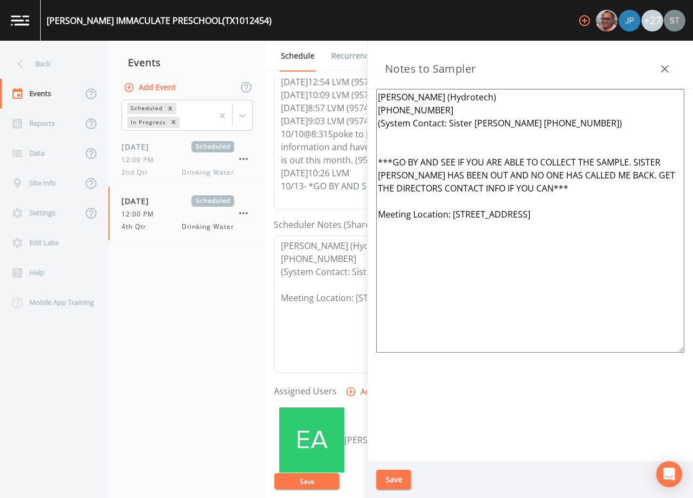
click at [406, 474] on button "Save" at bounding box center [393, 480] width 35 height 20
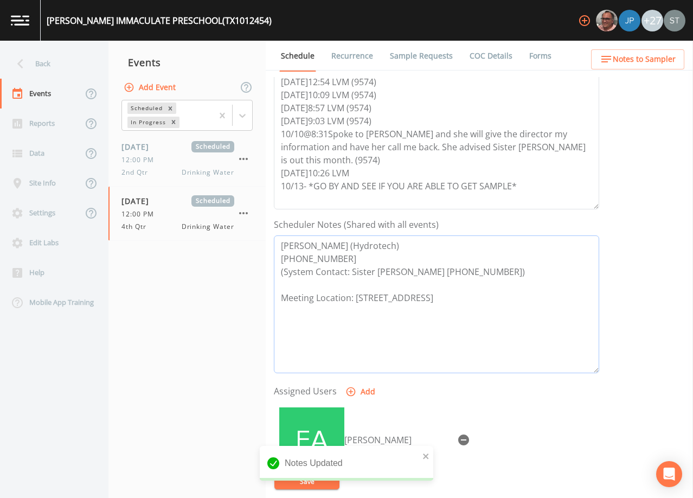
click at [534, 325] on textarea "[PERSON_NAME] (Hydrotech) [PHONE_NUMBER] (System Contact: Sister [PERSON_NAME] …" at bounding box center [436, 304] width 325 height 138
click at [318, 480] on button "Save" at bounding box center [306, 481] width 65 height 16
click at [665, 62] on span "Notes to Sampler" at bounding box center [644, 60] width 63 height 14
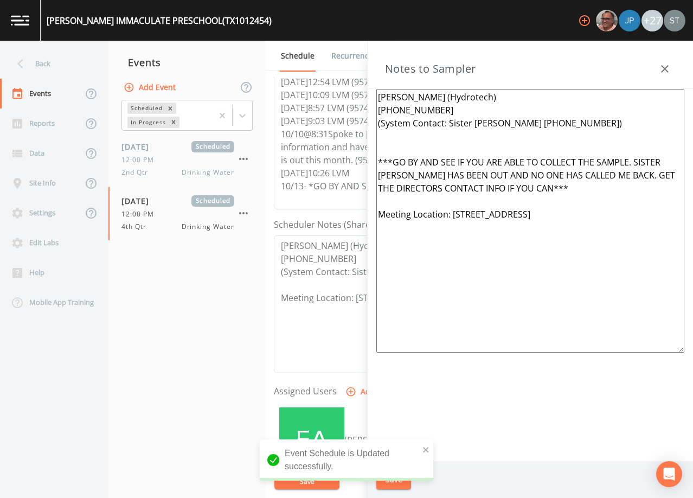
click at [666, 63] on icon "button" at bounding box center [665, 68] width 13 height 13
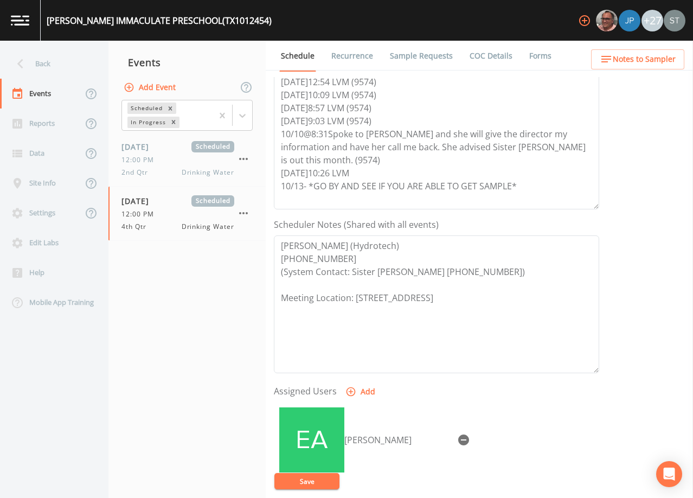
click at [431, 52] on link "Sample Requests" at bounding box center [421, 56] width 66 height 30
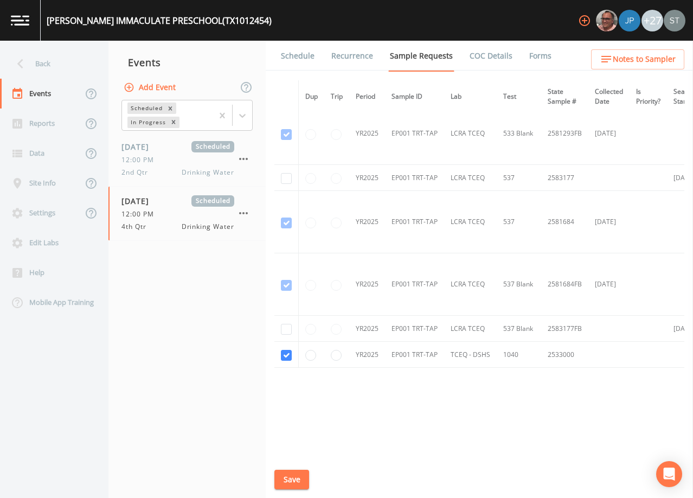
scroll to position [814, 0]
click at [285, 57] on link "Schedule" at bounding box center [297, 56] width 37 height 30
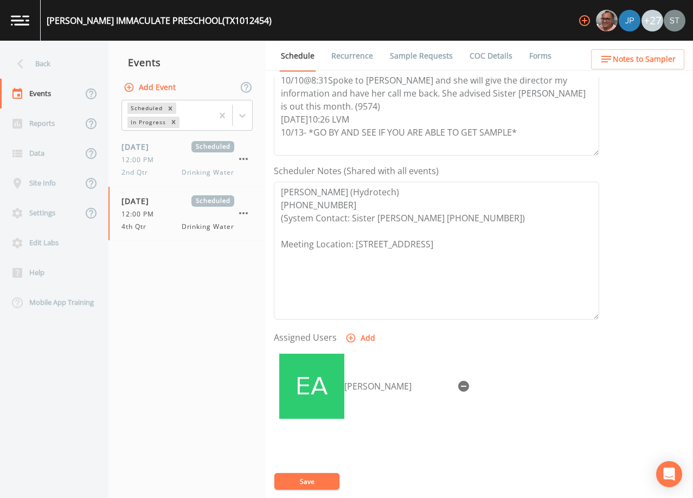
scroll to position [217, 0]
click at [46, 66] on div "Back" at bounding box center [49, 64] width 98 height 30
